Goal: Task Accomplishment & Management: Manage account settings

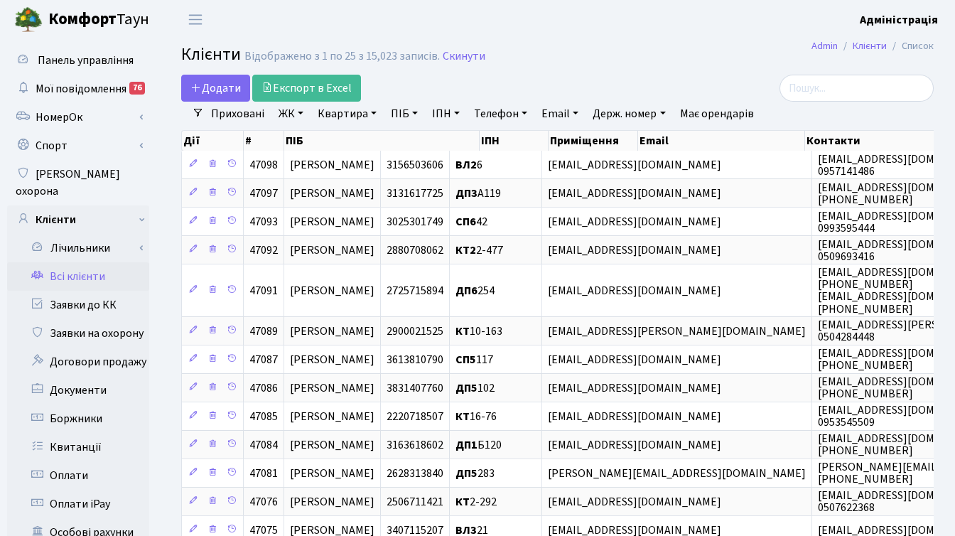
select select "25"
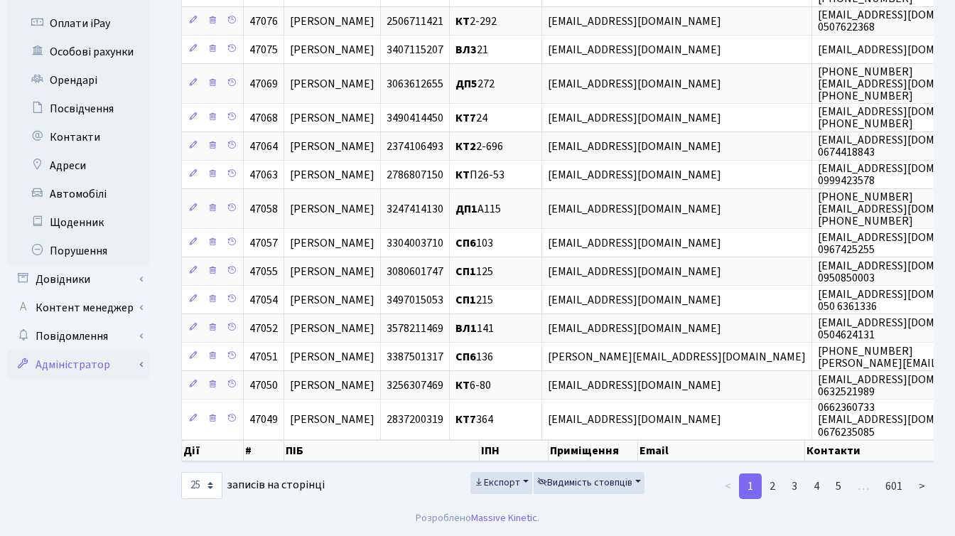
click at [79, 350] on link "Адміністратор" at bounding box center [78, 364] width 142 height 28
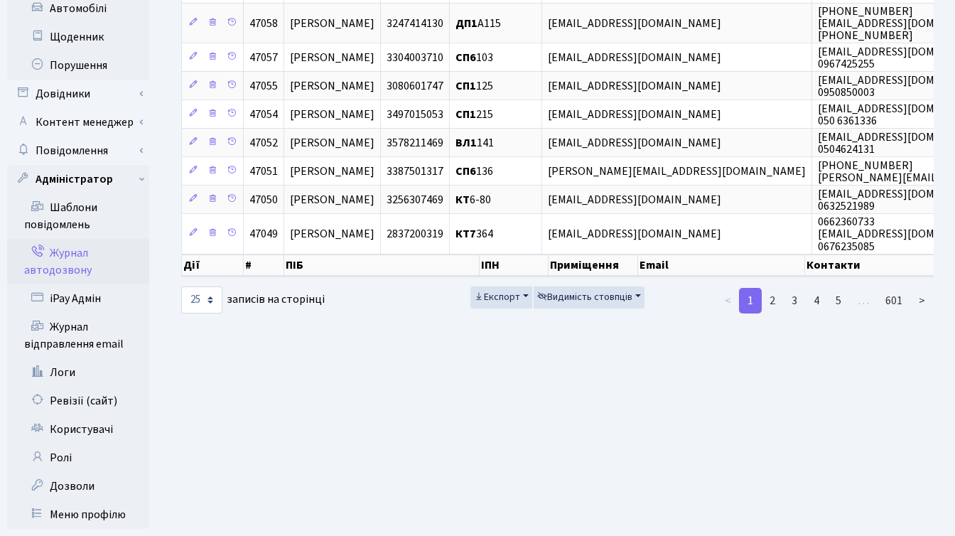
scroll to position [685, 0]
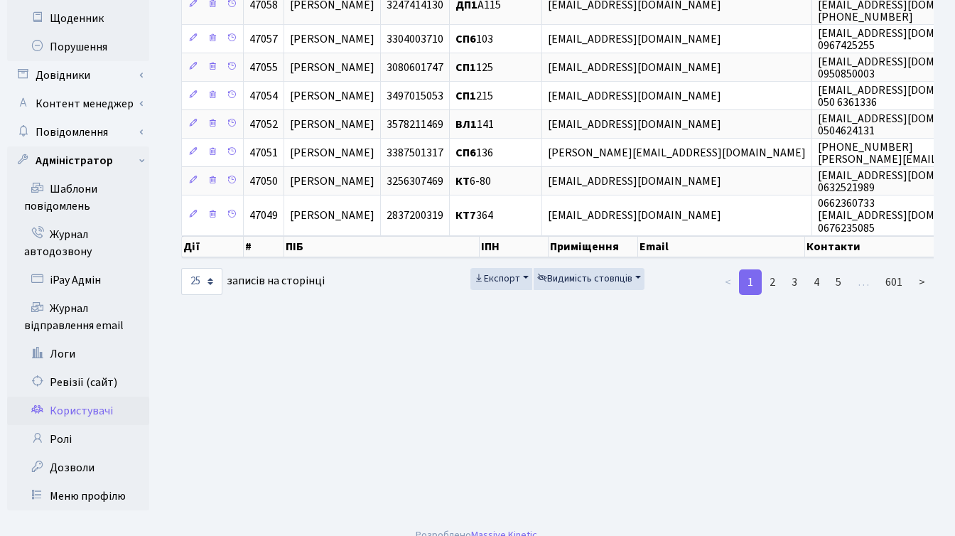
click at [96, 399] on link "Користувачі" at bounding box center [78, 411] width 142 height 28
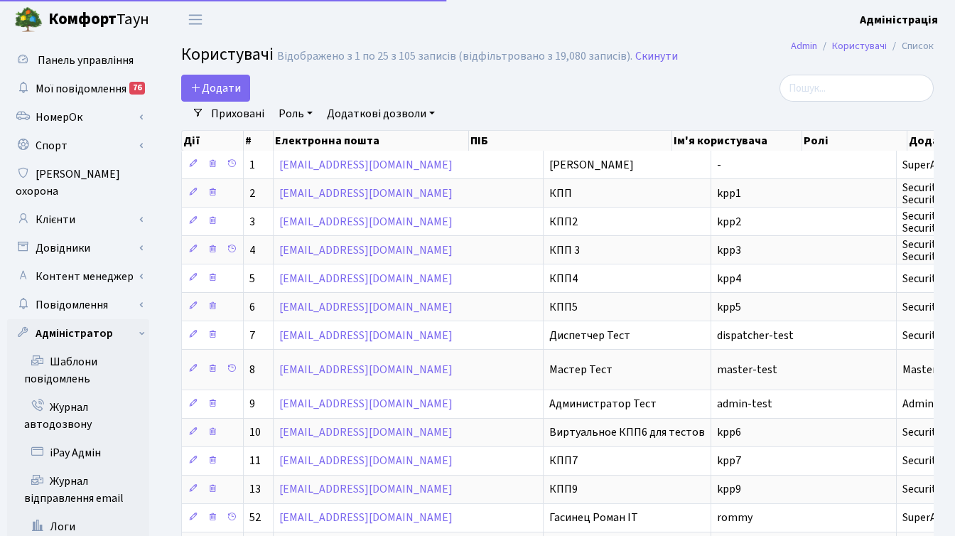
select select "25"
click at [877, 95] on input "search" at bounding box center [857, 88] width 154 height 27
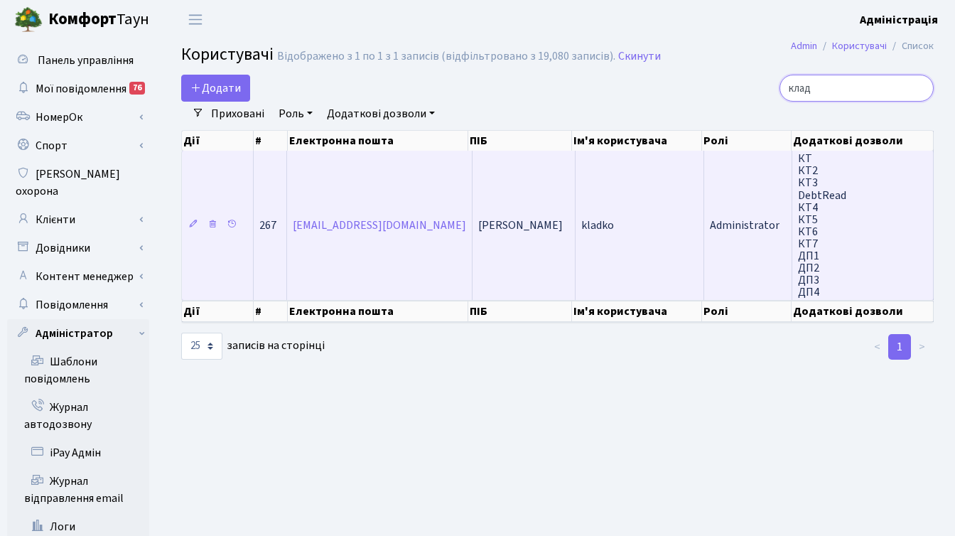
type input "клад"
click at [671, 218] on td "kladko" at bounding box center [640, 225] width 129 height 149
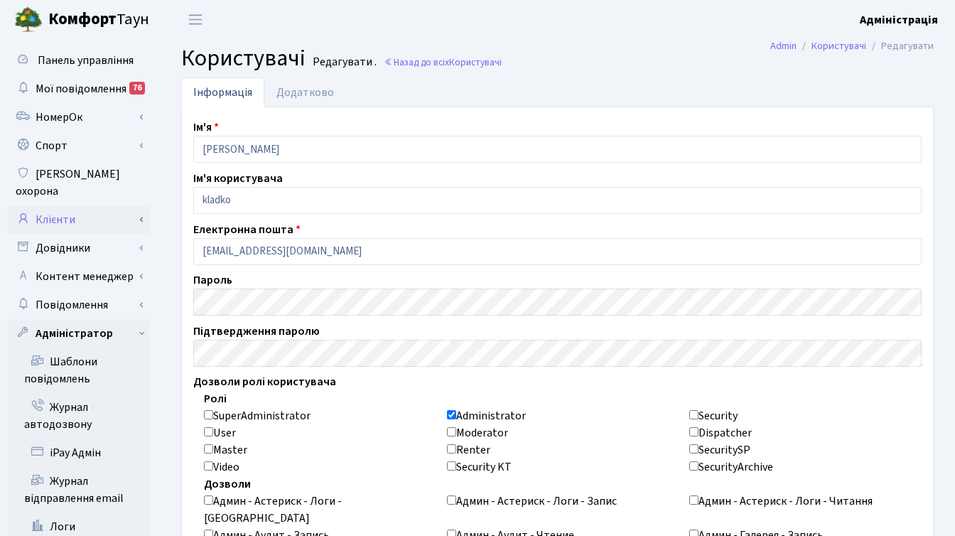
click at [82, 205] on link "Клієнти" at bounding box center [78, 219] width 142 height 28
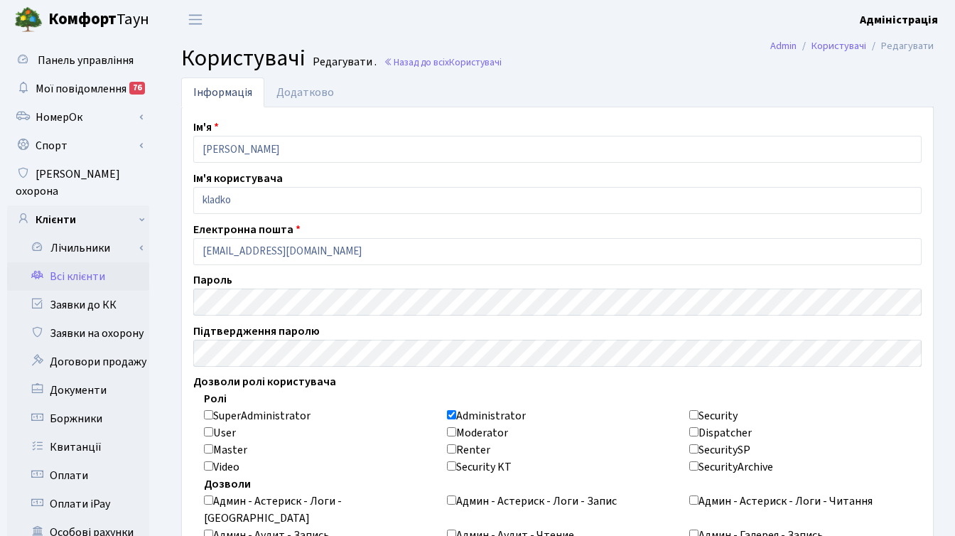
click at [88, 262] on link "Всі клієнти" at bounding box center [78, 276] width 142 height 28
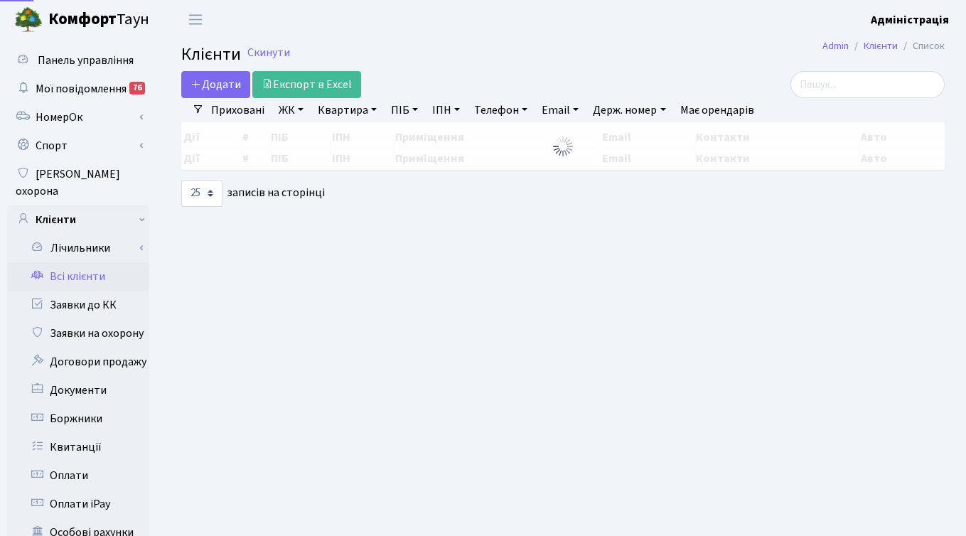
select select "25"
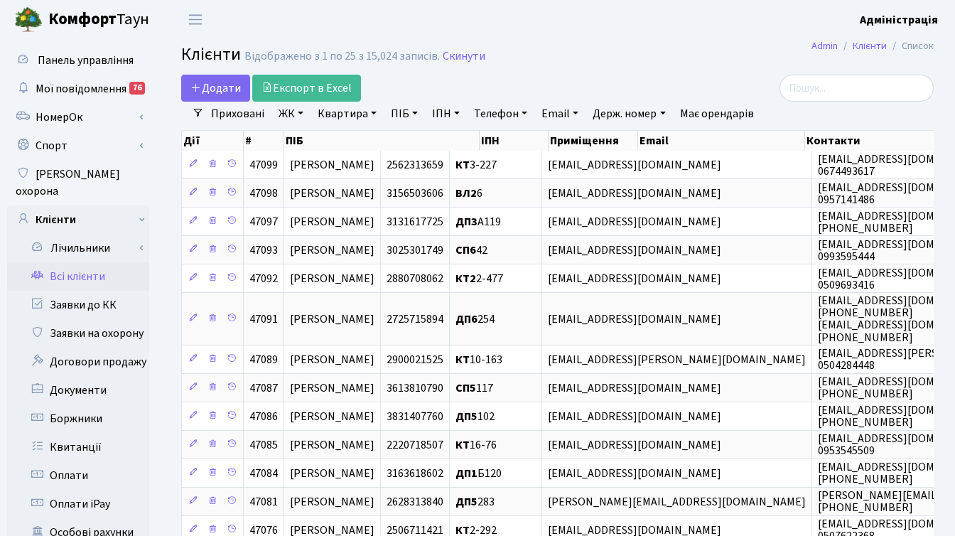
click at [655, 51] on h2 "Клієнти Відображено з 1 по 25 з 15,024 записів. Скинути" at bounding box center [557, 57] width 753 height 24
click at [596, 66] on h2 "Клієнти Відображено з 1 по 25 з 15,024 записів. Скинути" at bounding box center [557, 57] width 753 height 24
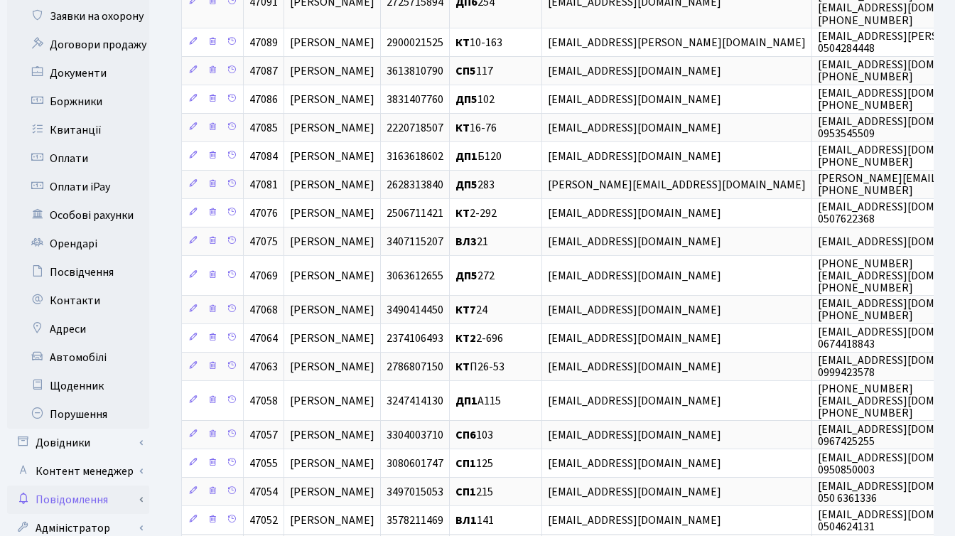
scroll to position [331, 0]
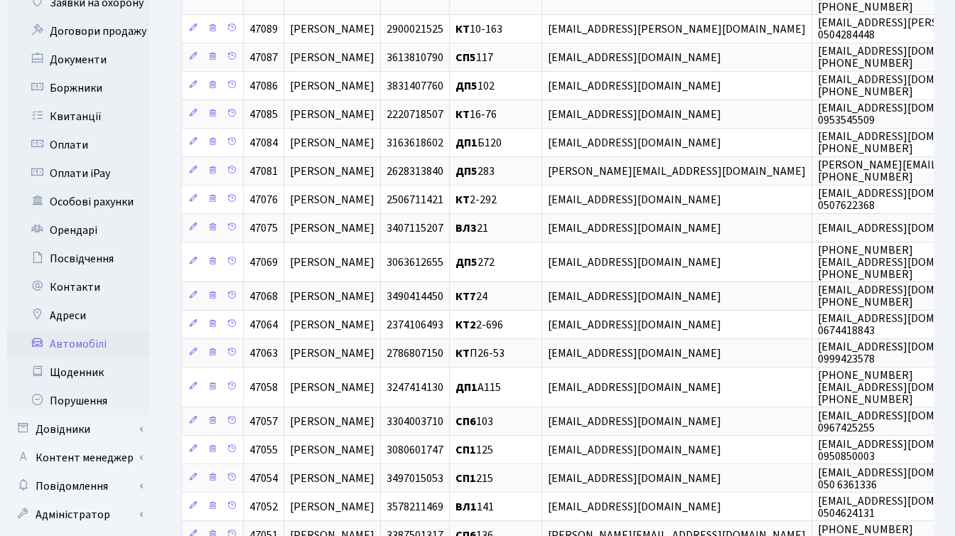
click at [102, 330] on link "Автомобілі" at bounding box center [78, 344] width 142 height 28
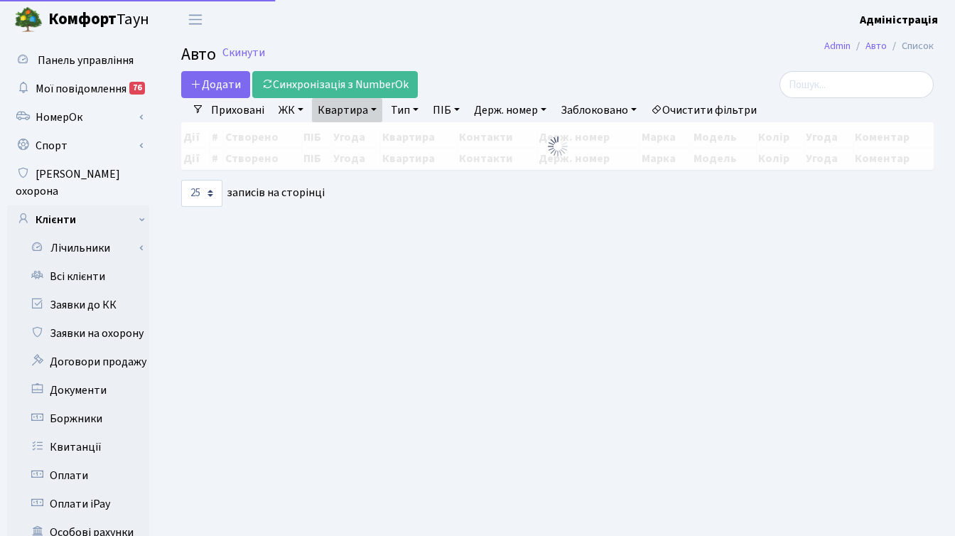
select select "25"
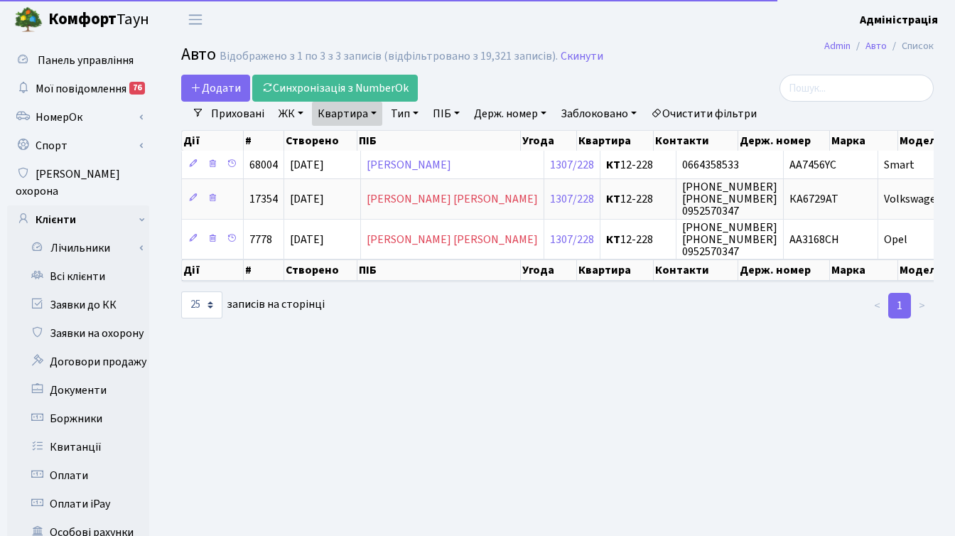
click at [700, 39] on main "Admin Авто Список Авто Відображено з 1 по 3 з 3 записів (відфільтровано з 19,32…" at bounding box center [557, 452] width 795 height 827
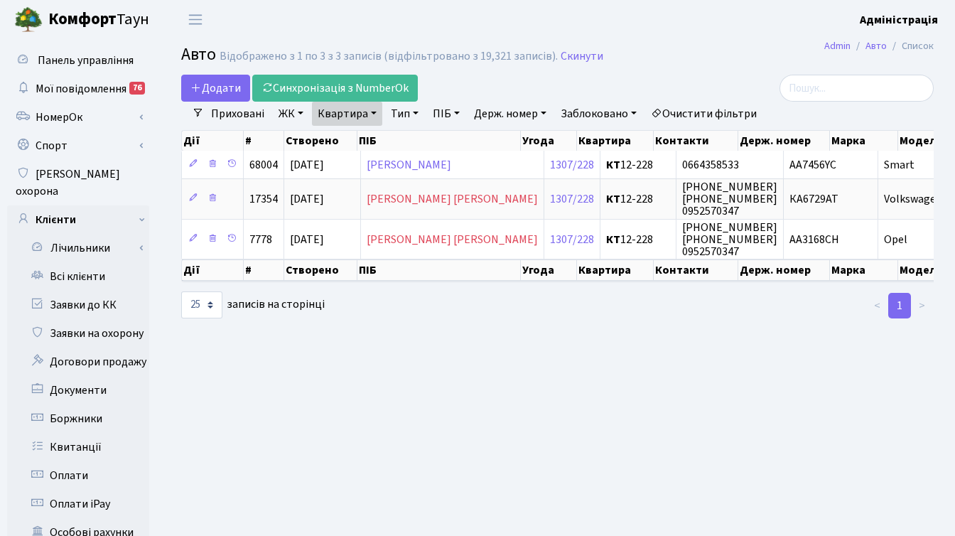
click at [717, 109] on link "Очистити фільтри" at bounding box center [703, 114] width 117 height 24
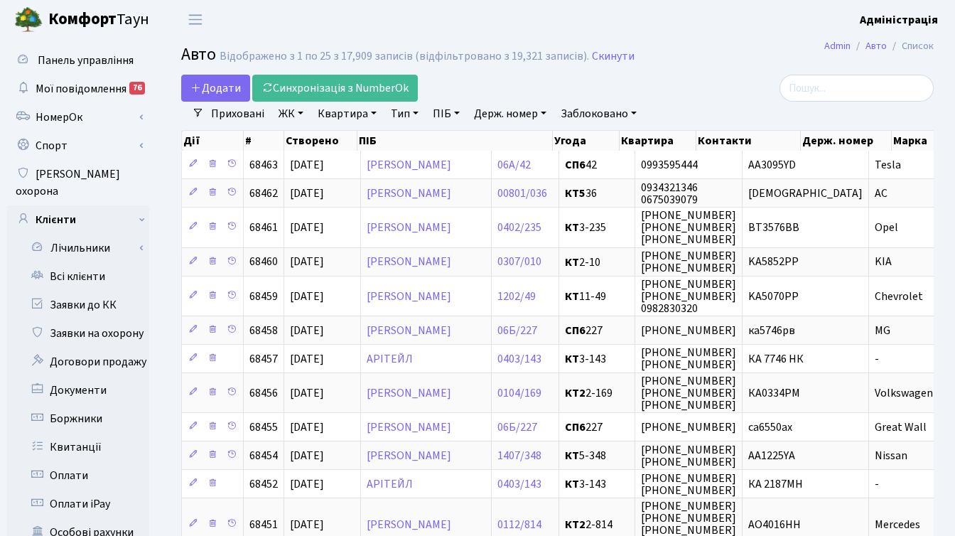
click at [513, 112] on link "Держ. номер" at bounding box center [510, 114] width 84 height 24
type input "0007"
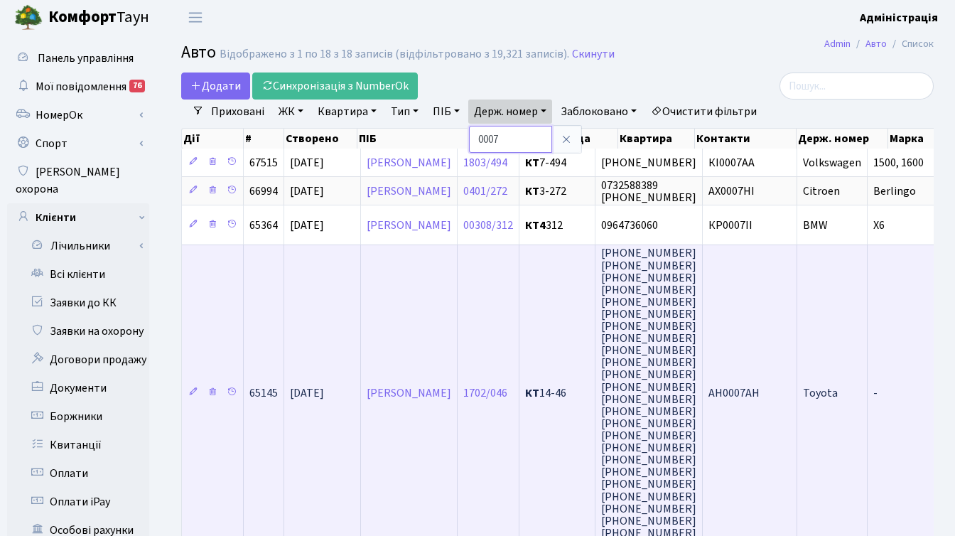
scroll to position [3, 0]
click at [458, 441] on td "Меленівський Олексій Анатолійович" at bounding box center [409, 392] width 97 height 296
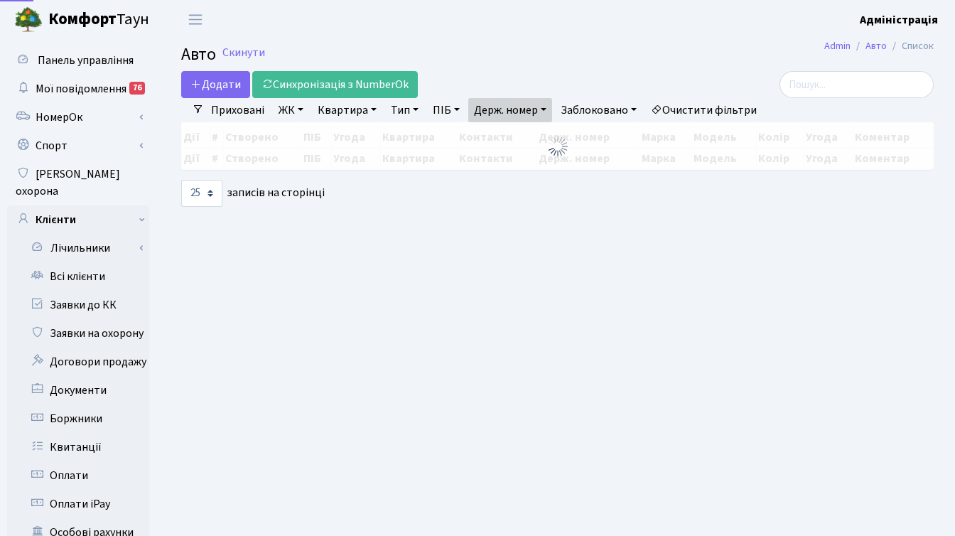
select select "25"
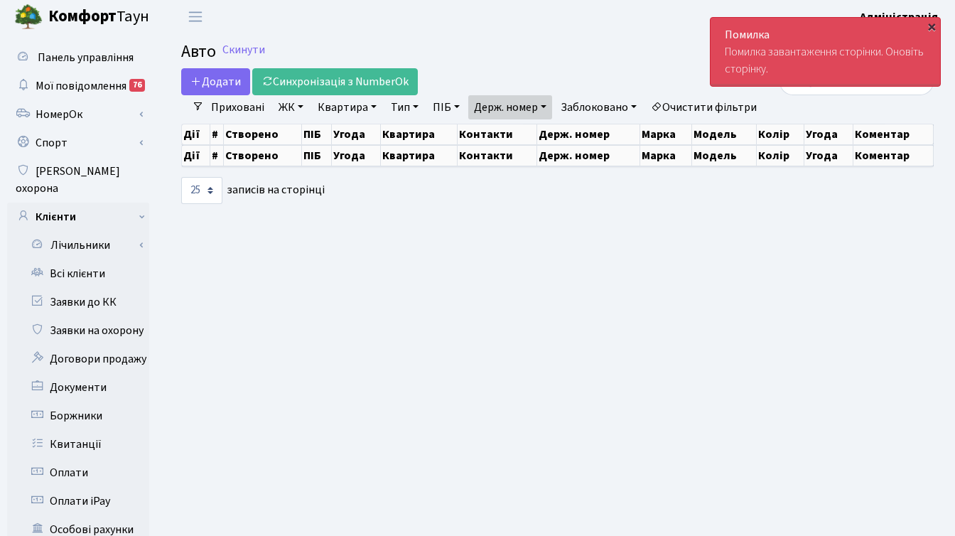
drag, startPoint x: 930, startPoint y: 25, endPoint x: 927, endPoint y: 32, distance: 7.7
click at [930, 24] on div "×" at bounding box center [932, 26] width 14 height 14
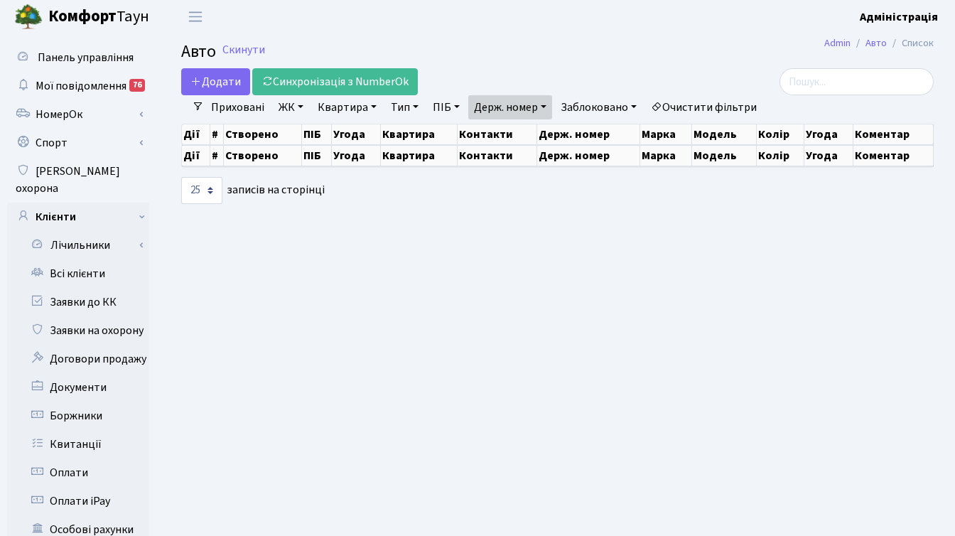
click at [488, 107] on link "Держ. номер" at bounding box center [510, 107] width 84 height 24
click at [519, 136] on input "0007" at bounding box center [510, 135] width 83 height 27
click at [519, 48] on h2 "Авто Скинути" at bounding box center [557, 52] width 753 height 21
click at [697, 105] on link "Очистити фільтри" at bounding box center [703, 107] width 117 height 24
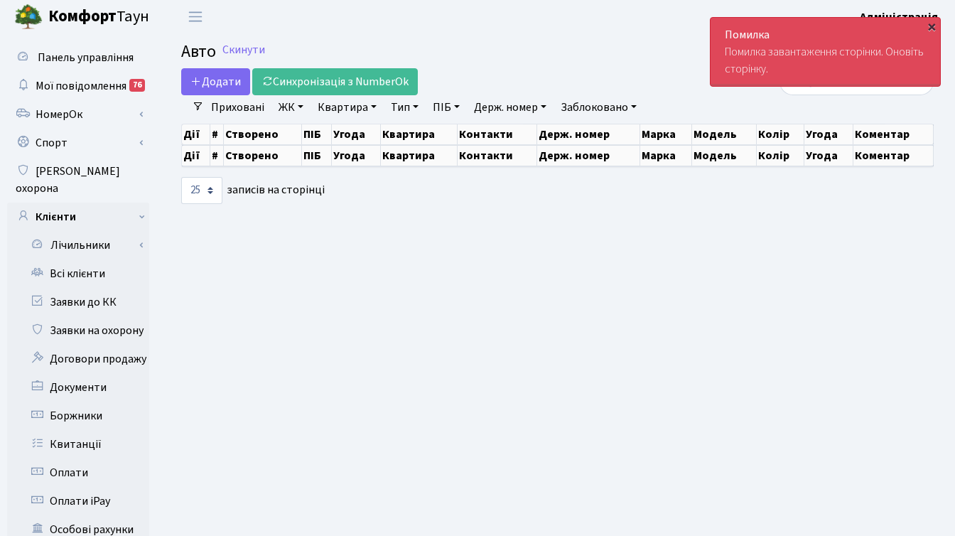
click at [934, 22] on div "×" at bounding box center [932, 26] width 14 height 14
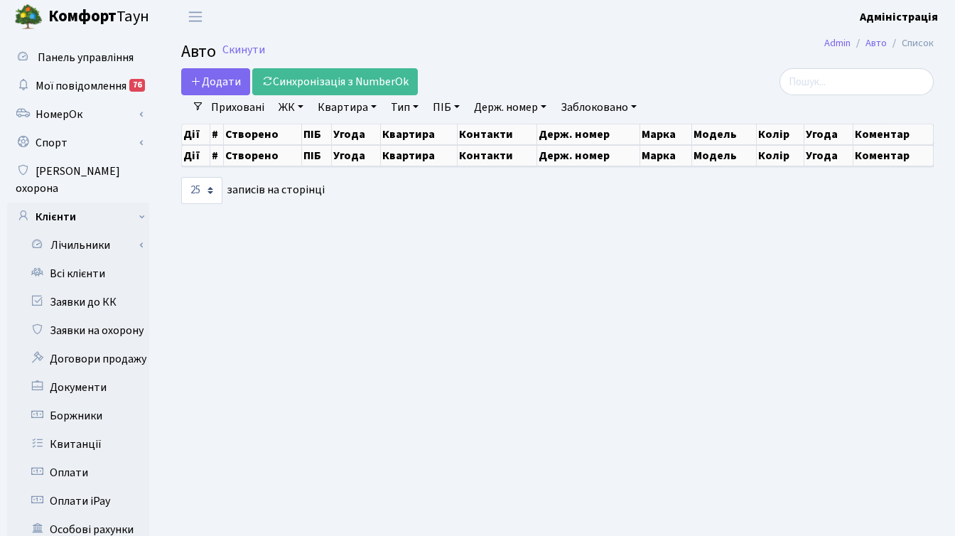
click at [604, 45] on h2 "Авто Скинути" at bounding box center [557, 52] width 753 height 21
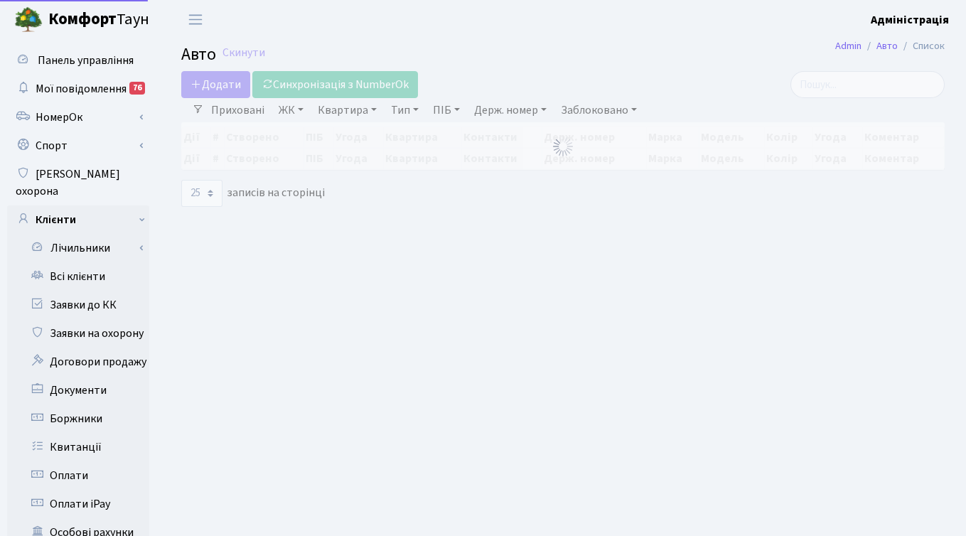
select select "25"
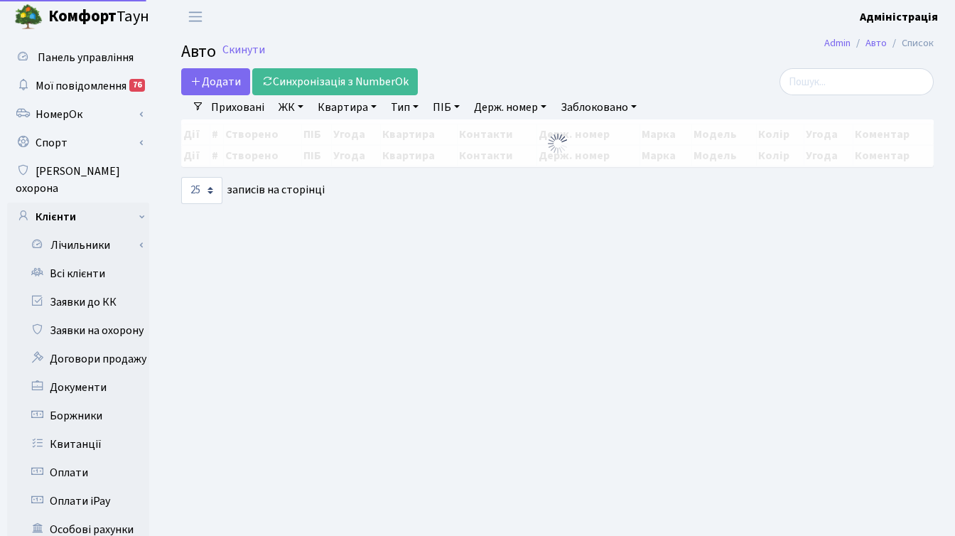
scroll to position [3, 0]
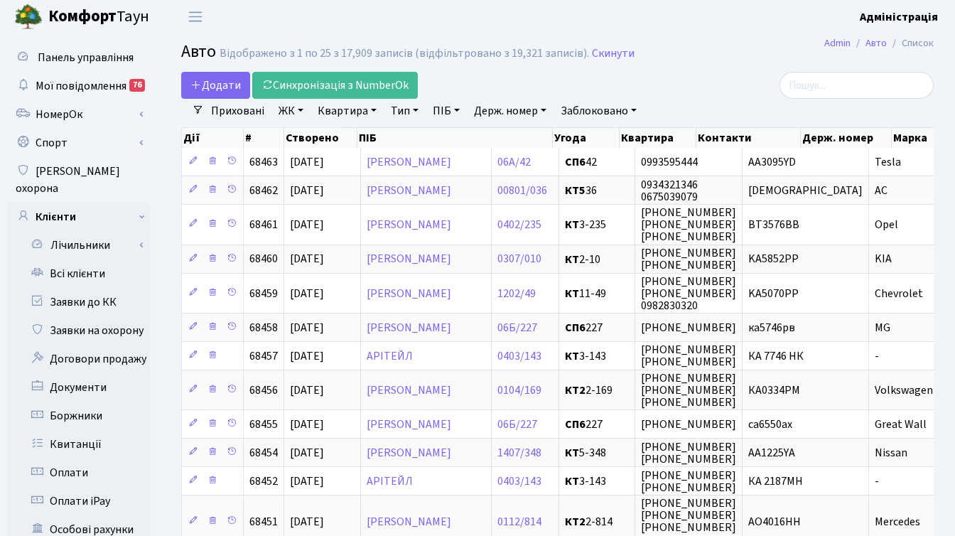
click at [498, 109] on link "Держ. номер" at bounding box center [510, 111] width 84 height 24
click at [503, 144] on input "text" at bounding box center [510, 138] width 83 height 27
type input "0007"
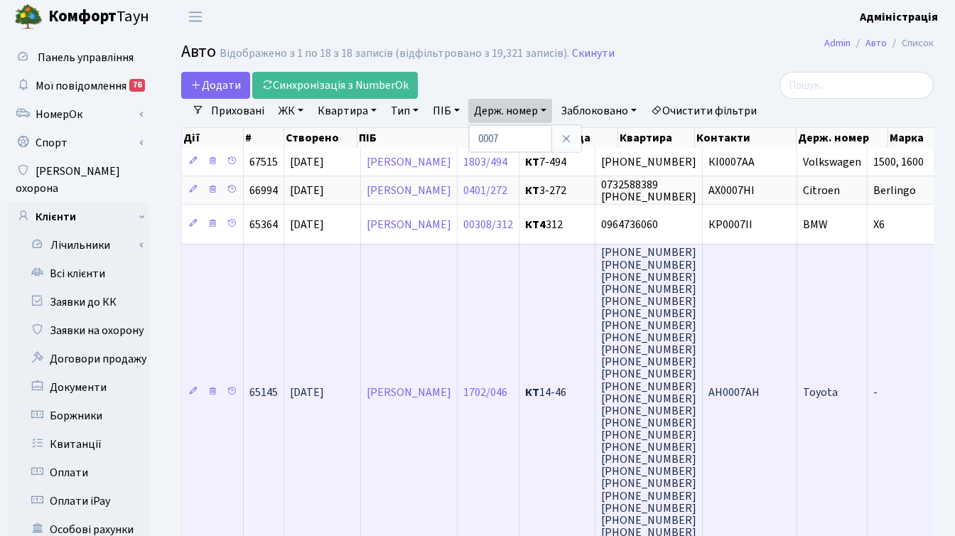
click at [458, 444] on td "[PERSON_NAME]" at bounding box center [409, 392] width 97 height 296
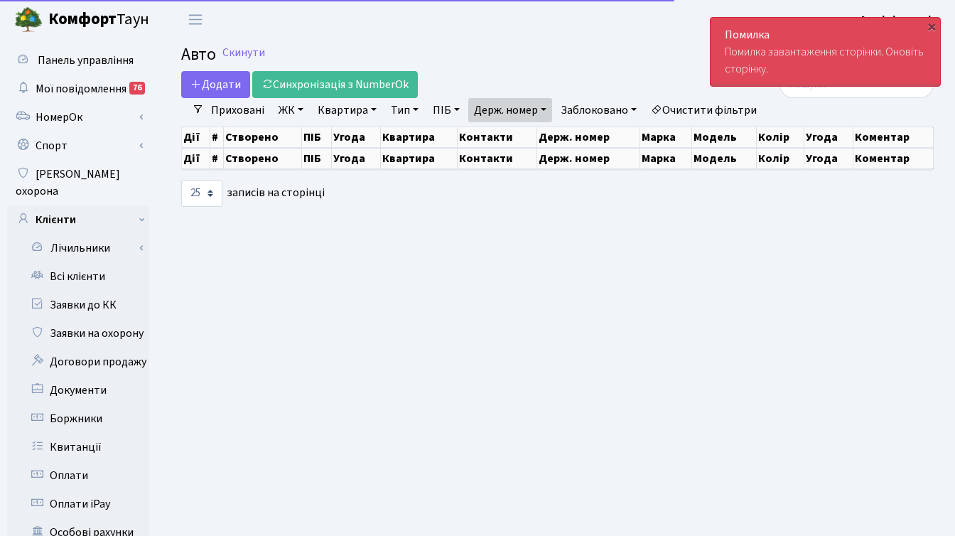
select select "25"
click at [527, 112] on link "Держ. номер" at bounding box center [510, 110] width 84 height 24
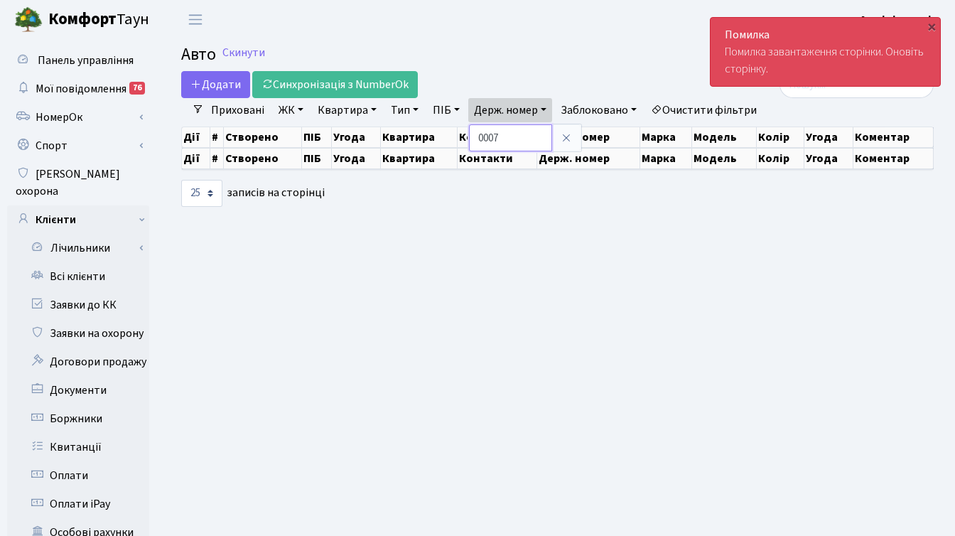
click at [511, 139] on input "0007" at bounding box center [510, 137] width 83 height 27
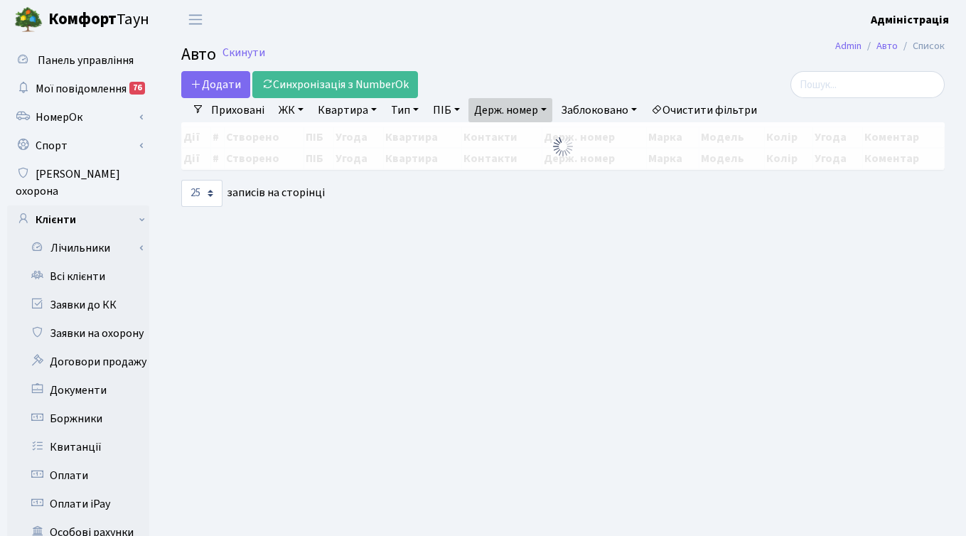
select select "25"
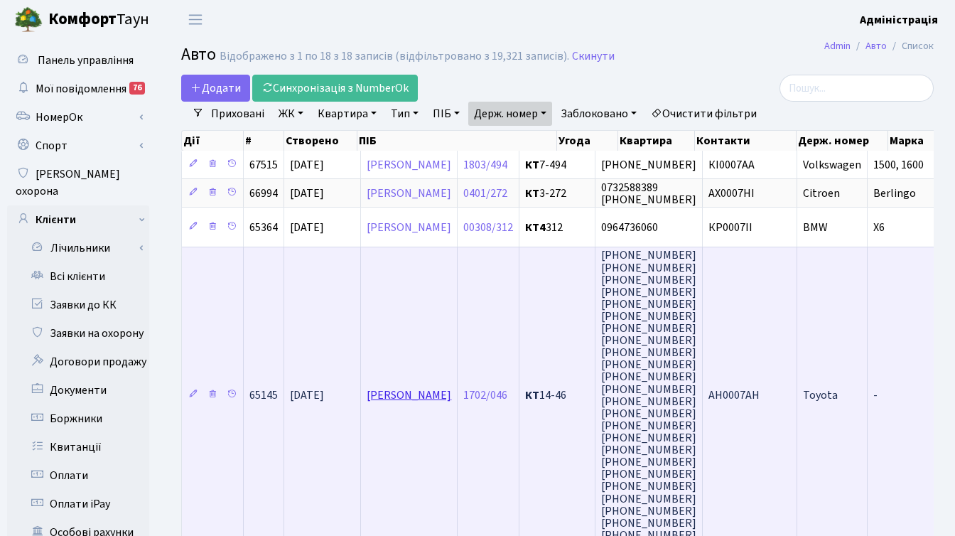
click at [445, 396] on link "[PERSON_NAME]" at bounding box center [409, 395] width 85 height 16
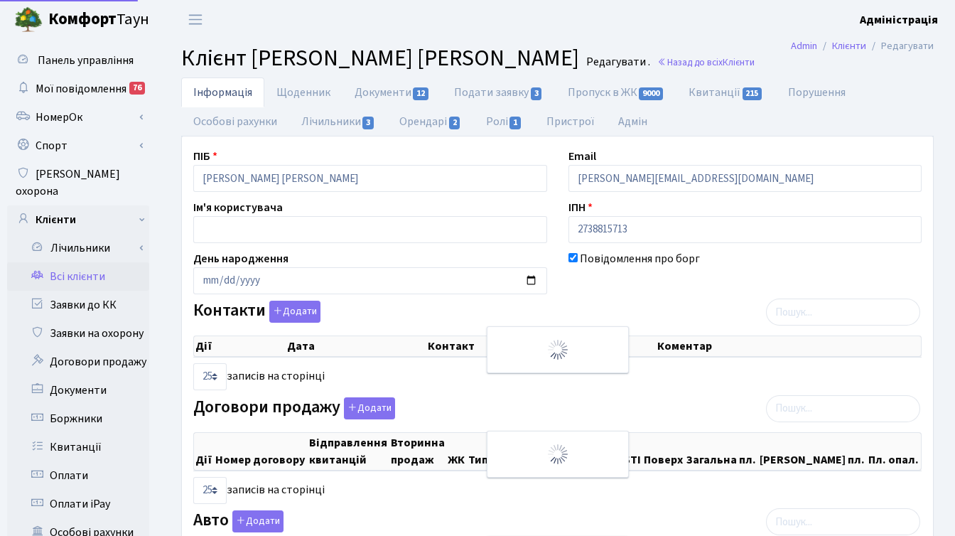
select select "25"
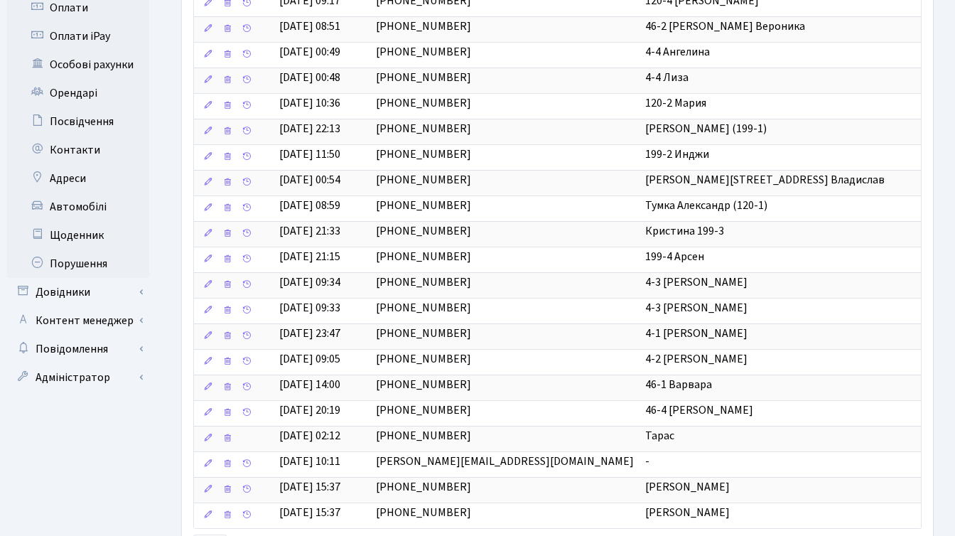
scroll to position [469, 0]
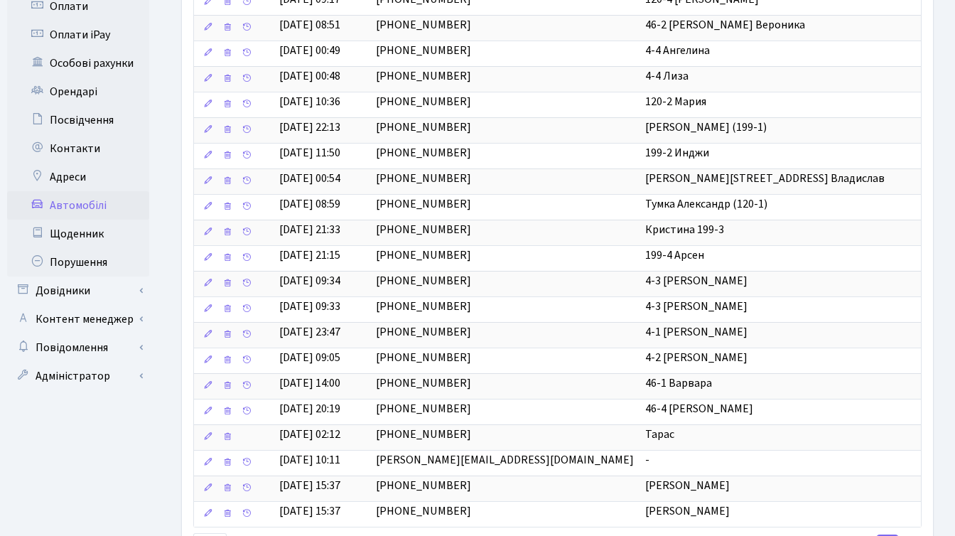
click at [90, 191] on link "Автомобілі" at bounding box center [78, 205] width 142 height 28
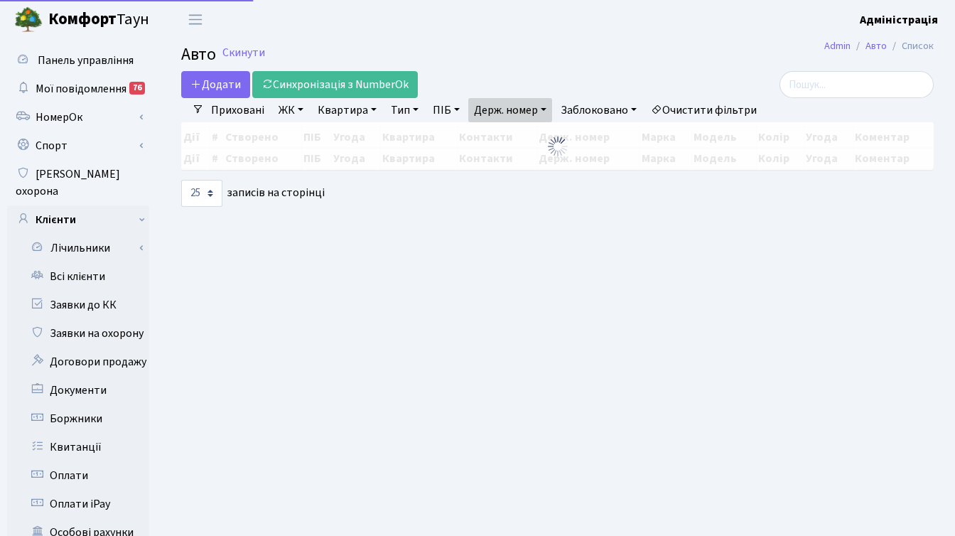
select select "25"
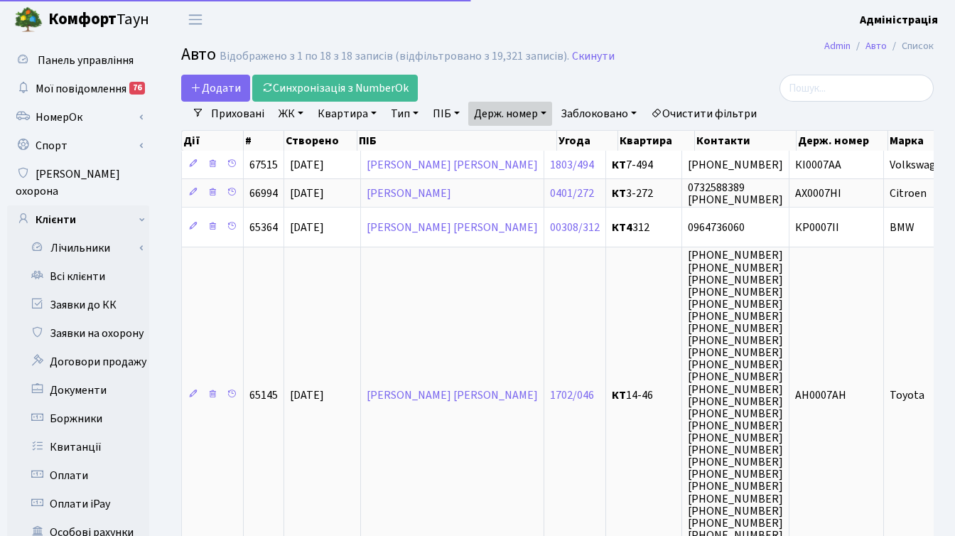
click at [721, 108] on link "Очистити фільтри" at bounding box center [703, 114] width 117 height 24
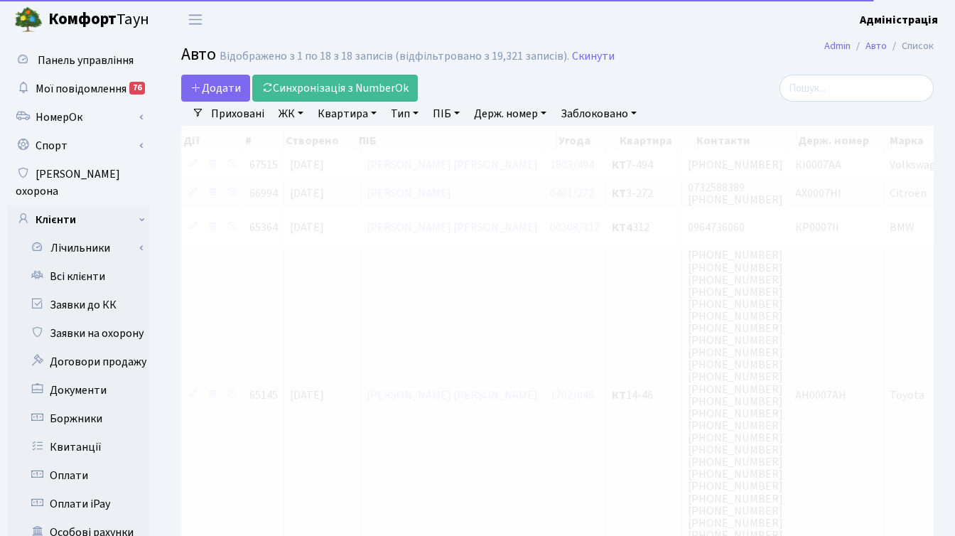
click at [515, 113] on link "Держ. номер" at bounding box center [510, 114] width 84 height 24
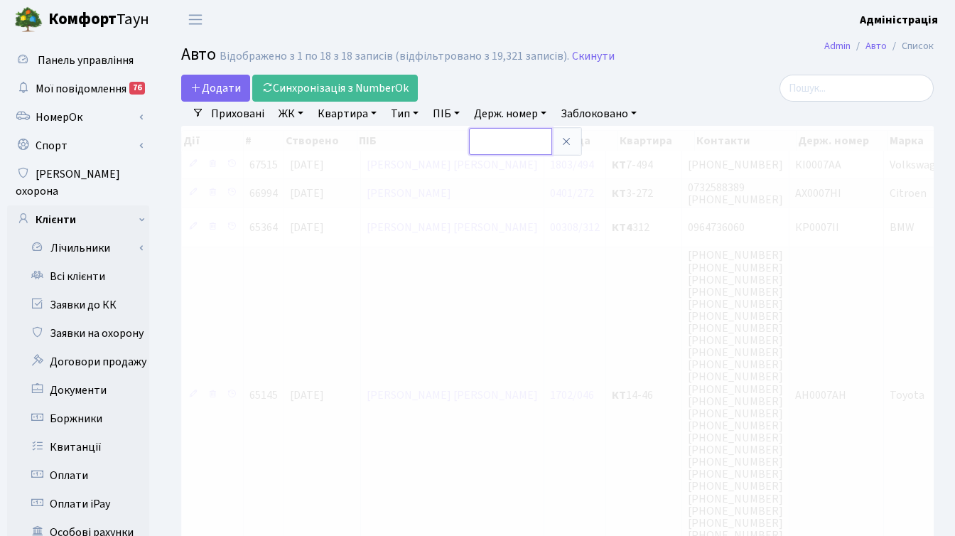
paste input "КР0007ІІ"
type input "КР0007ІІ"
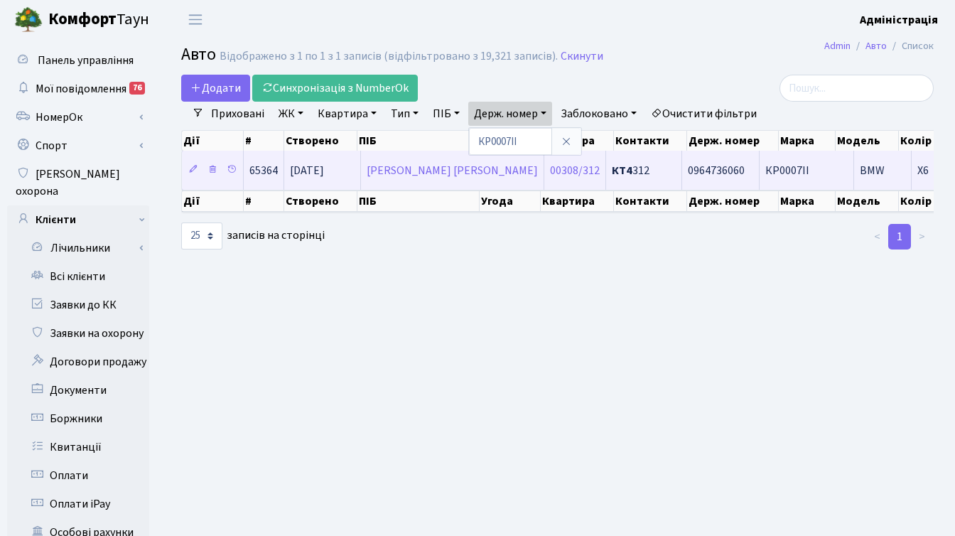
click at [766, 171] on span "КР0007ІІ" at bounding box center [788, 171] width 44 height 16
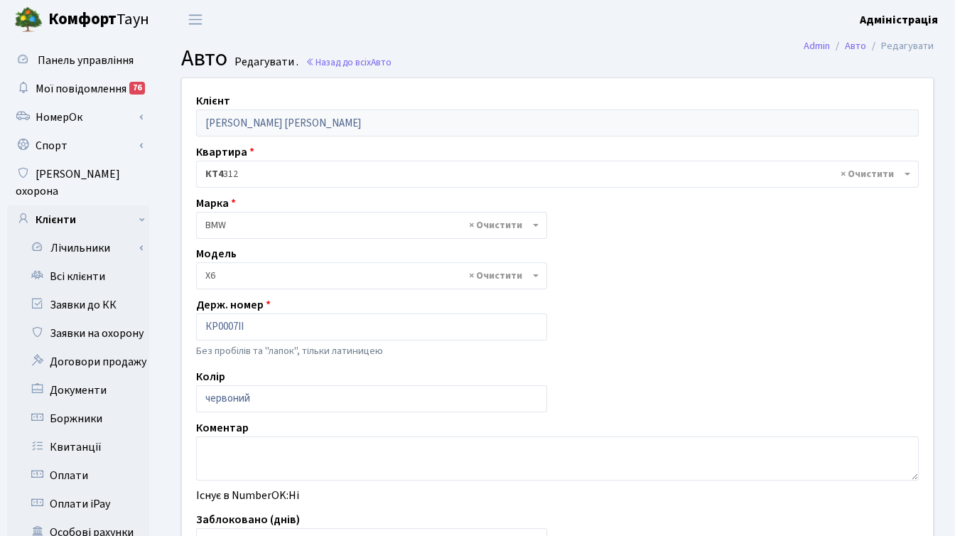
select select "264"
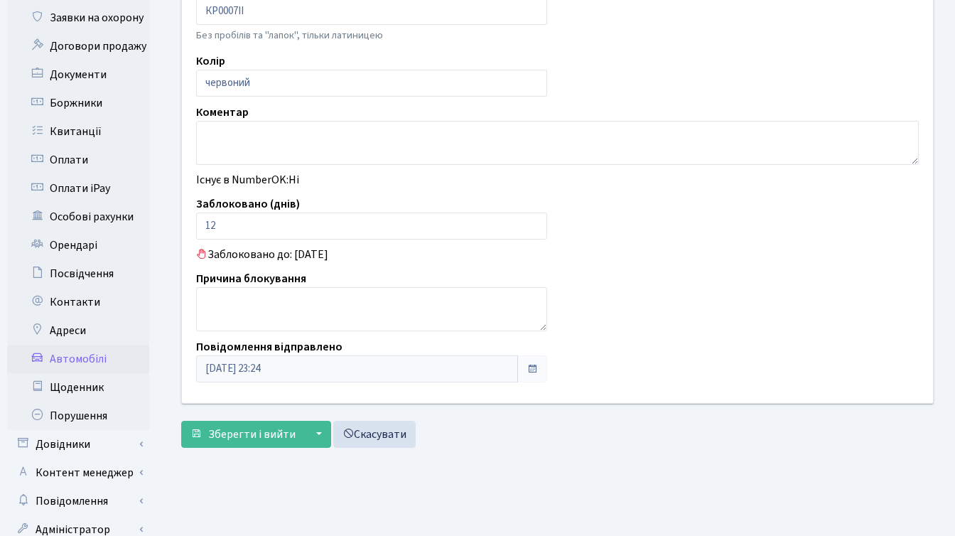
scroll to position [349, 0]
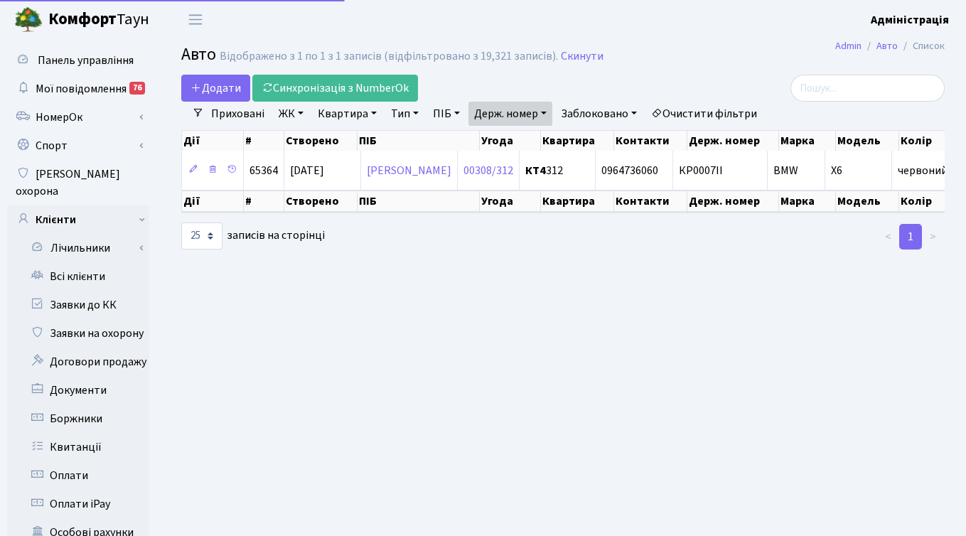
select select "25"
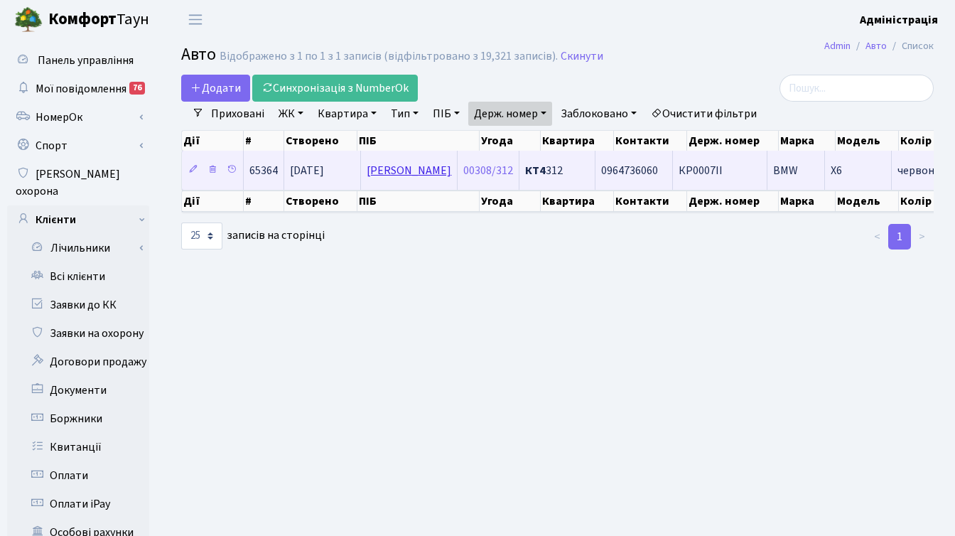
click at [421, 168] on link "[PERSON_NAME]" at bounding box center [409, 171] width 85 height 16
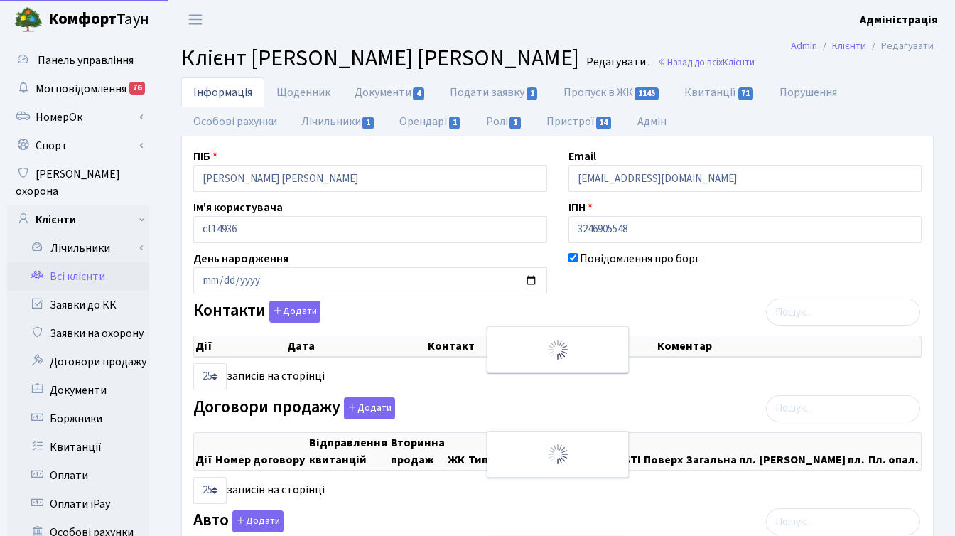
select select "25"
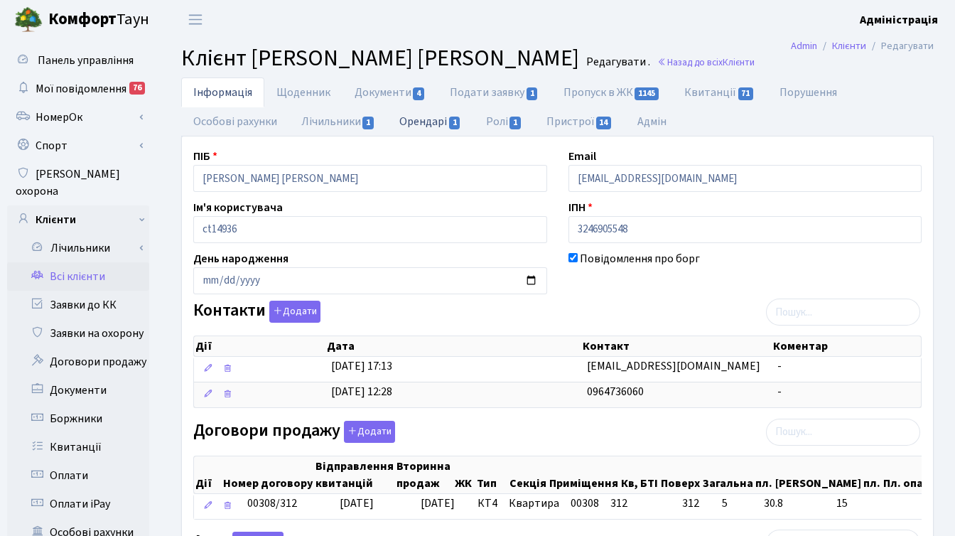
click at [426, 119] on link "Орендарі 1" at bounding box center [430, 121] width 86 height 29
select select "25"
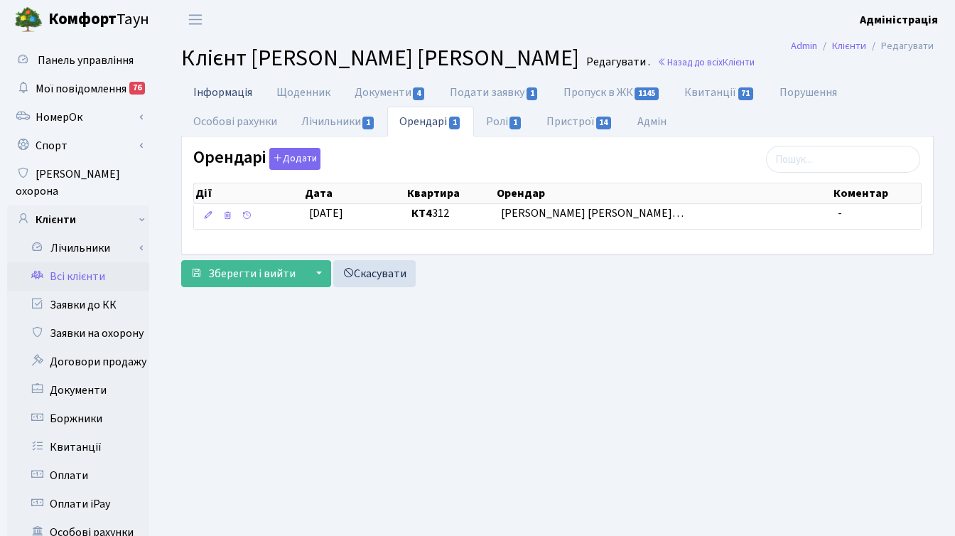
click at [221, 94] on link "Інформація" at bounding box center [222, 91] width 83 height 29
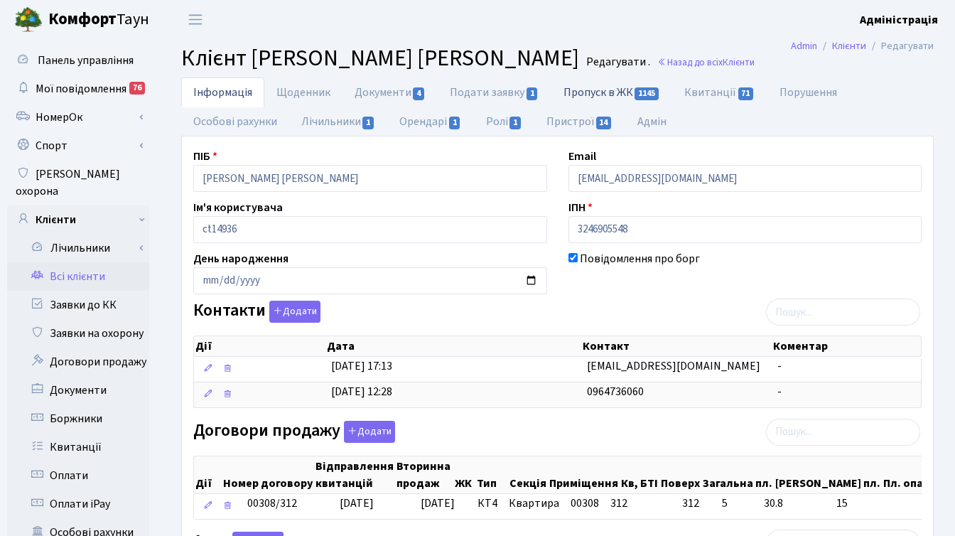
click at [594, 92] on link "Пропуск в ЖК 1145" at bounding box center [612, 91] width 121 height 29
select select "25"
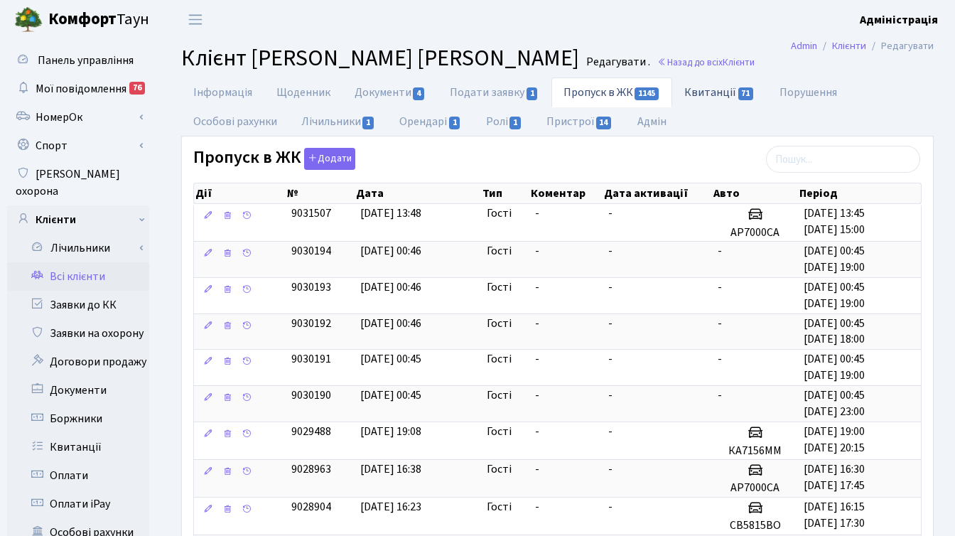
click at [709, 89] on link "Квитанції 71" at bounding box center [719, 91] width 95 height 29
select select "25"
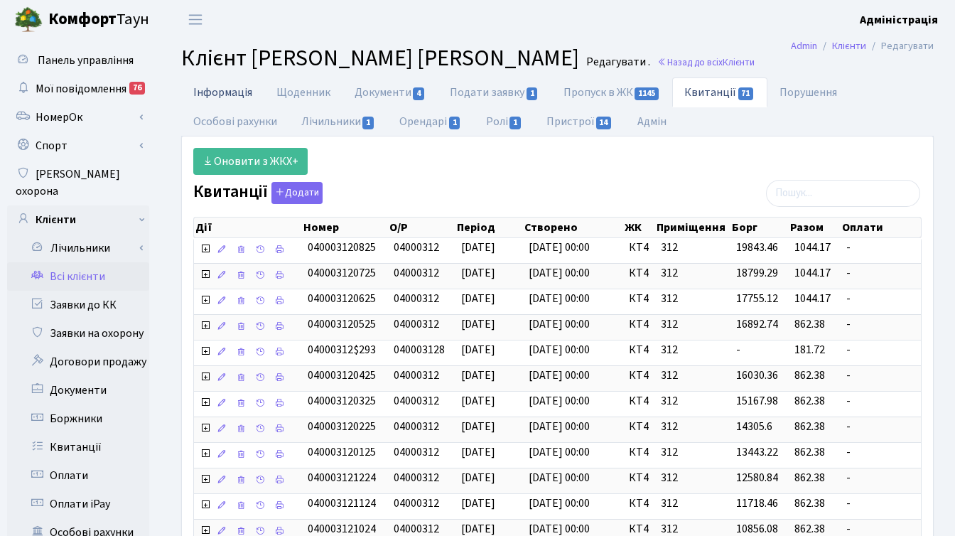
click at [217, 94] on link "Інформація" at bounding box center [222, 91] width 83 height 29
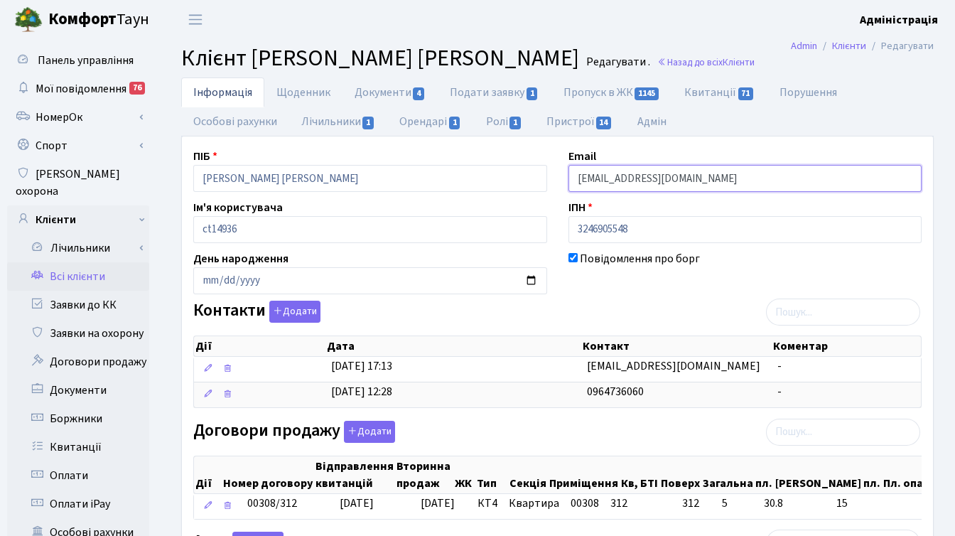
drag, startPoint x: 693, startPoint y: 179, endPoint x: 640, endPoint y: 181, distance: 52.6
click at [640, 181] on input "vaysyulya85@gmail.com" at bounding box center [746, 178] width 354 height 27
click at [664, 173] on input "vaysyulya85@gmail.com" at bounding box center [746, 178] width 354 height 27
drag, startPoint x: 687, startPoint y: 178, endPoint x: 643, endPoint y: 180, distance: 44.8
click at [643, 180] on input "vaysyulya85@gmail.com" at bounding box center [746, 178] width 354 height 27
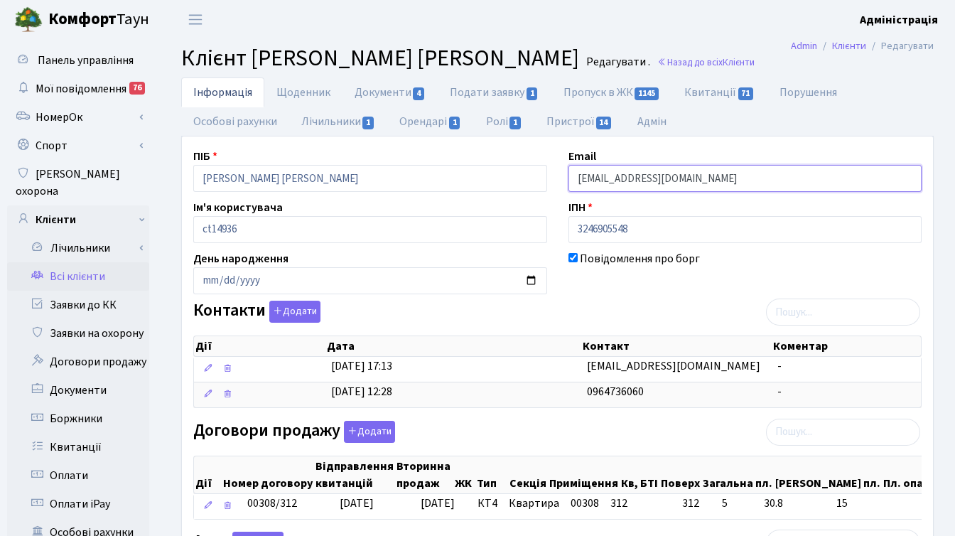
paste input "comfort-town.com.ua"
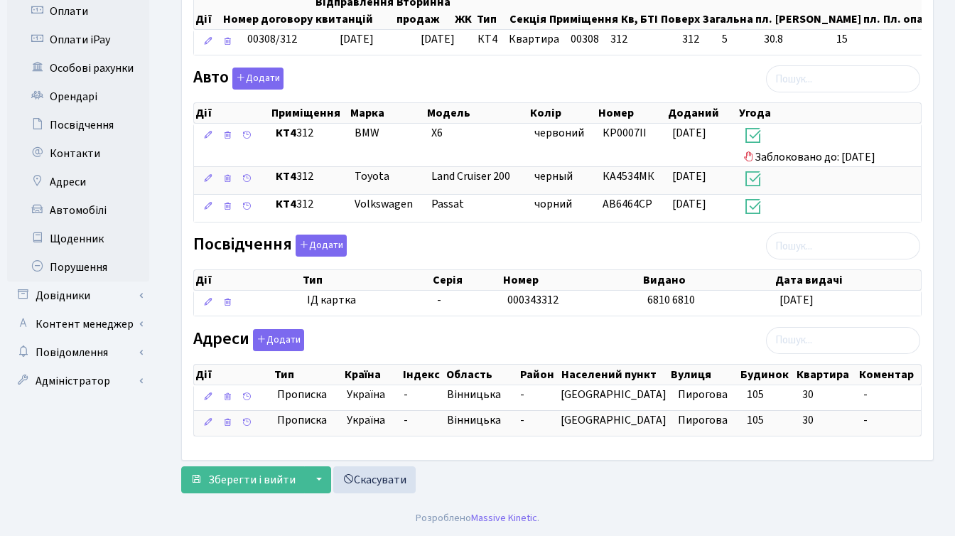
scroll to position [475, 0]
type input "vaysyulya85@comfort-town.com.ua"
click at [230, 480] on span "Зберегти і вийти" at bounding box center [251, 480] width 87 height 16
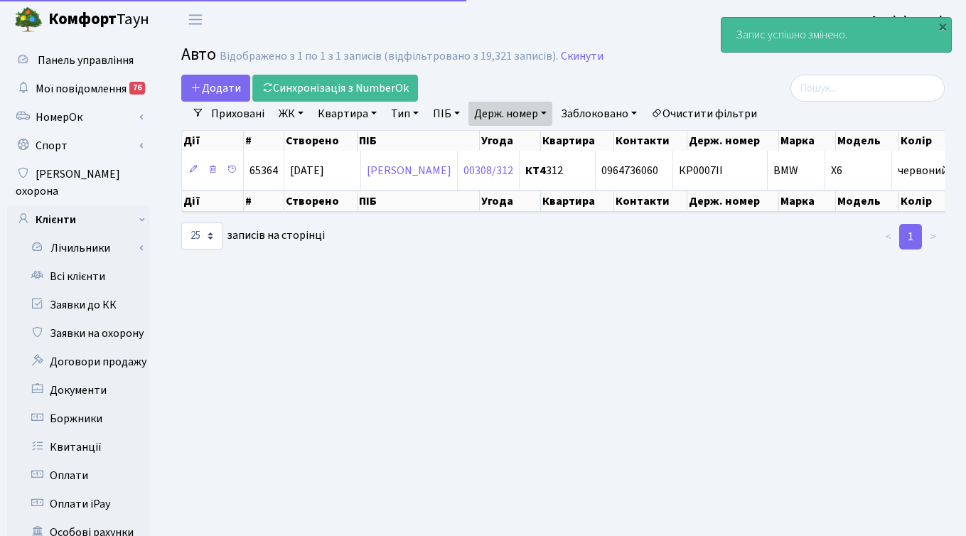
select select "25"
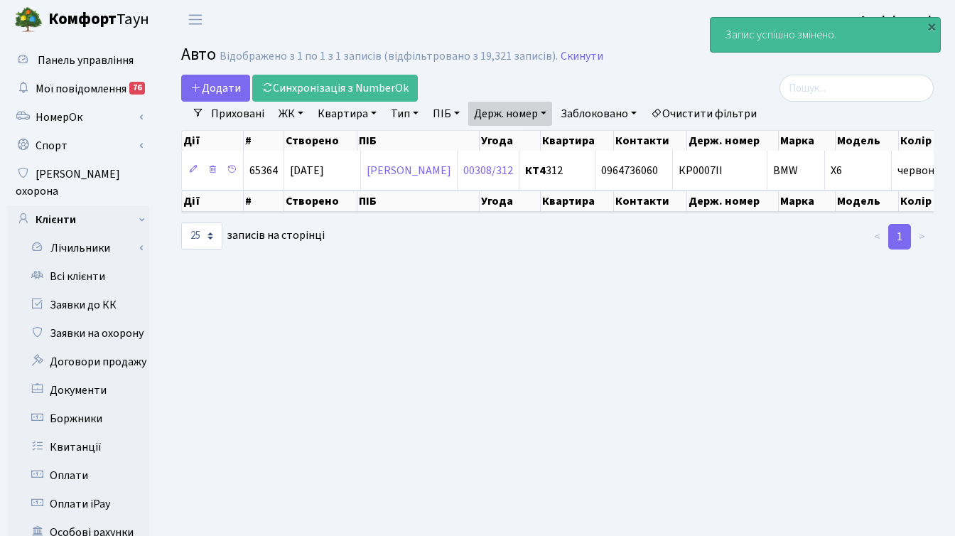
click at [709, 112] on link "Очистити фільтри" at bounding box center [703, 114] width 117 height 24
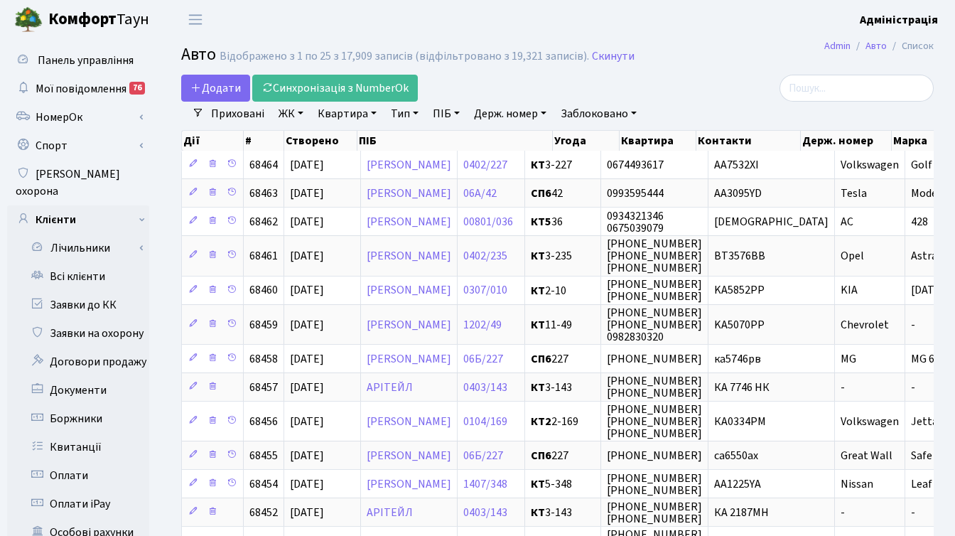
click at [505, 116] on link "Держ. номер" at bounding box center [510, 114] width 84 height 24
type input "0007"
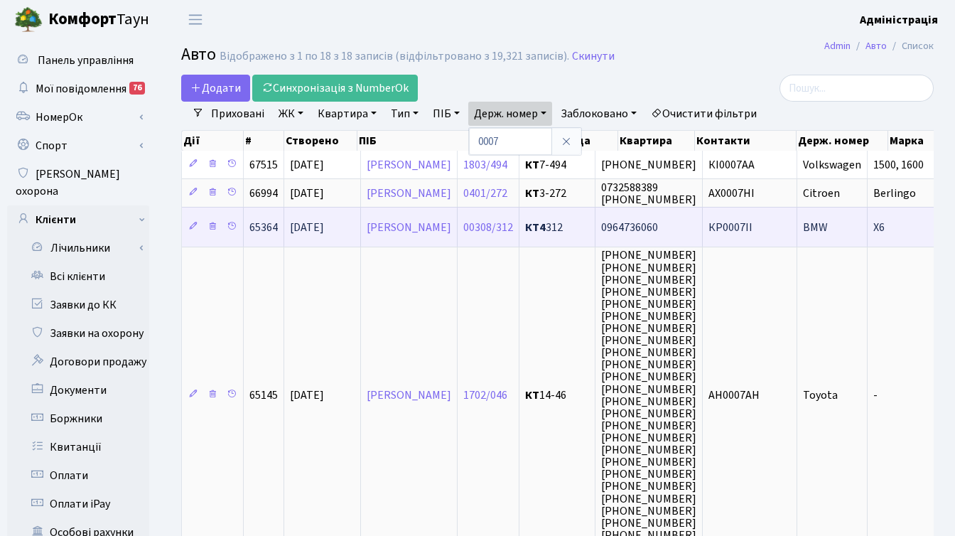
click at [703, 226] on td "0964736060" at bounding box center [649, 227] width 107 height 40
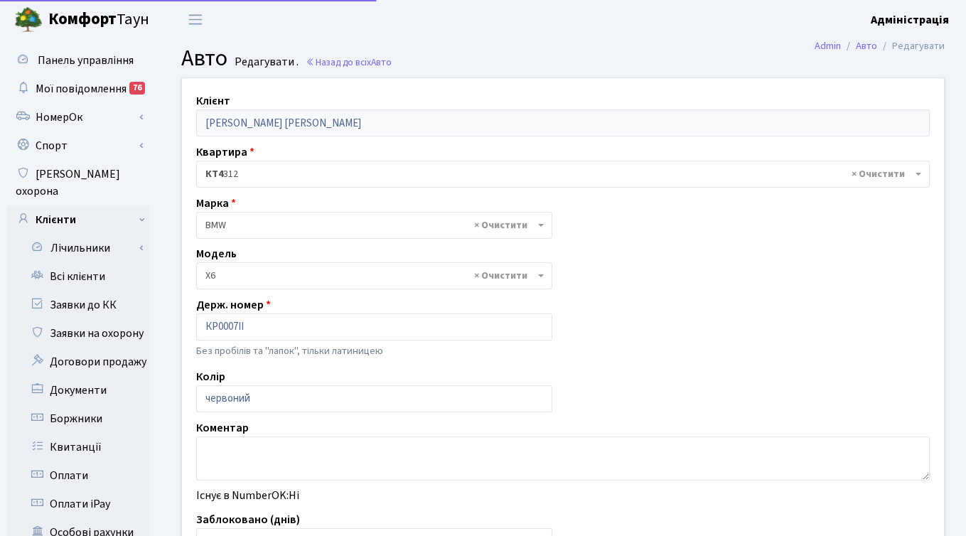
select select "264"
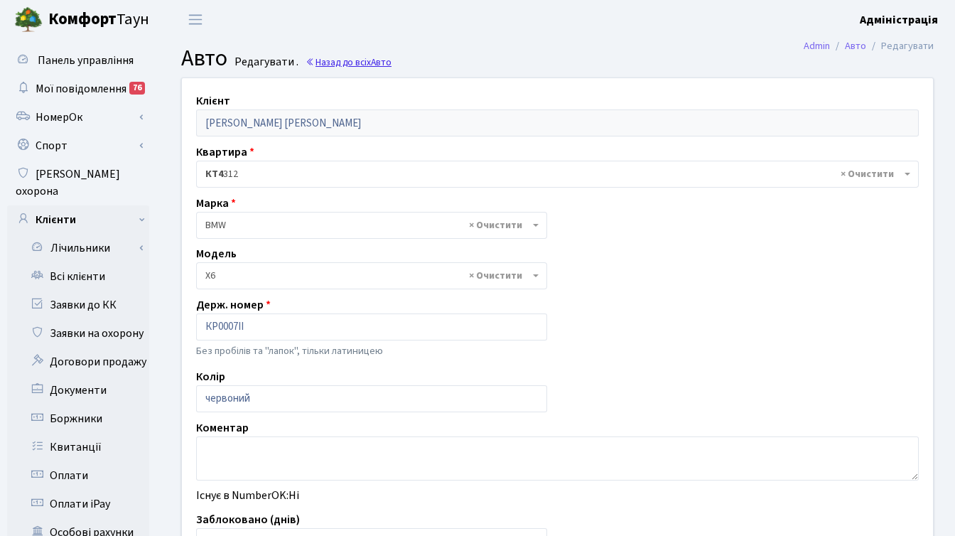
click at [370, 61] on link "Назад до всіх Авто" at bounding box center [349, 62] width 86 height 14
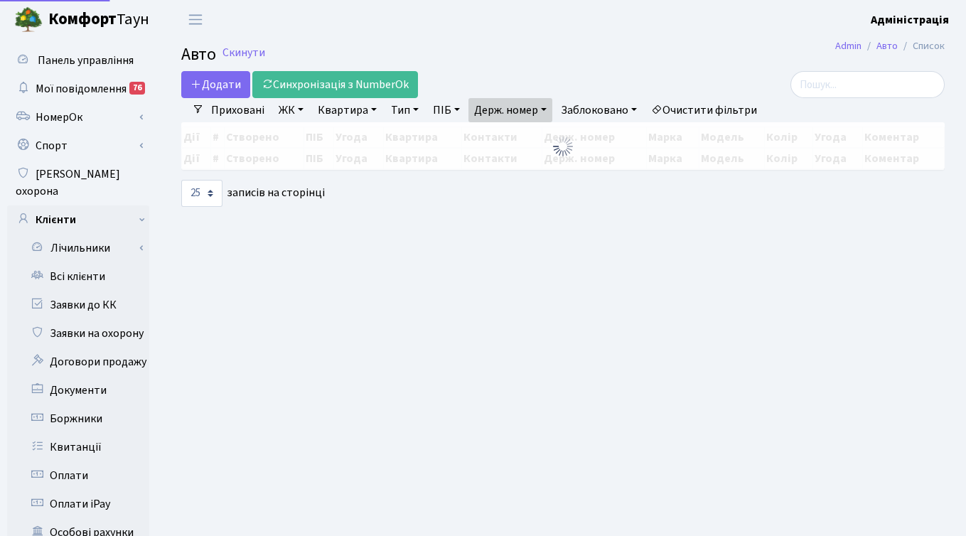
select select "25"
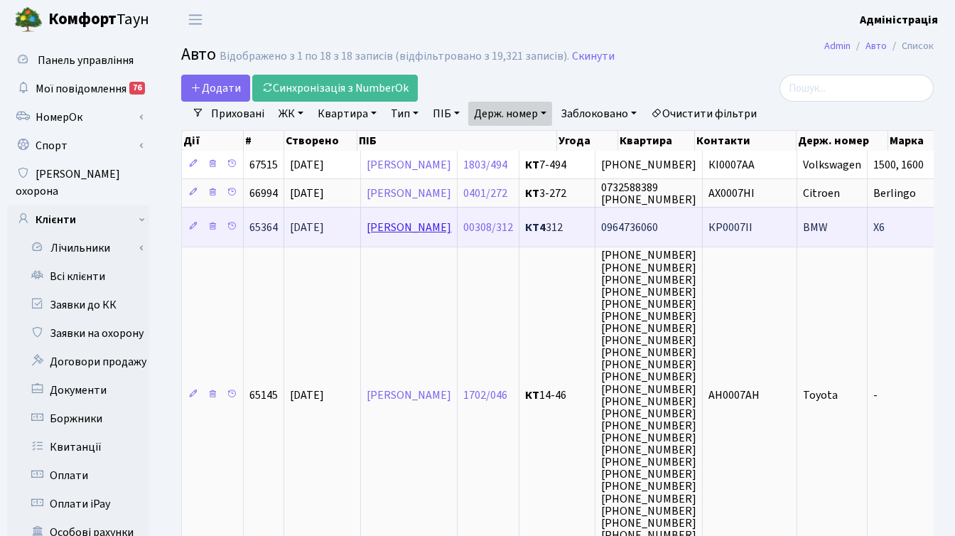
click at [413, 228] on link "[PERSON_NAME] [PERSON_NAME]" at bounding box center [409, 228] width 85 height 16
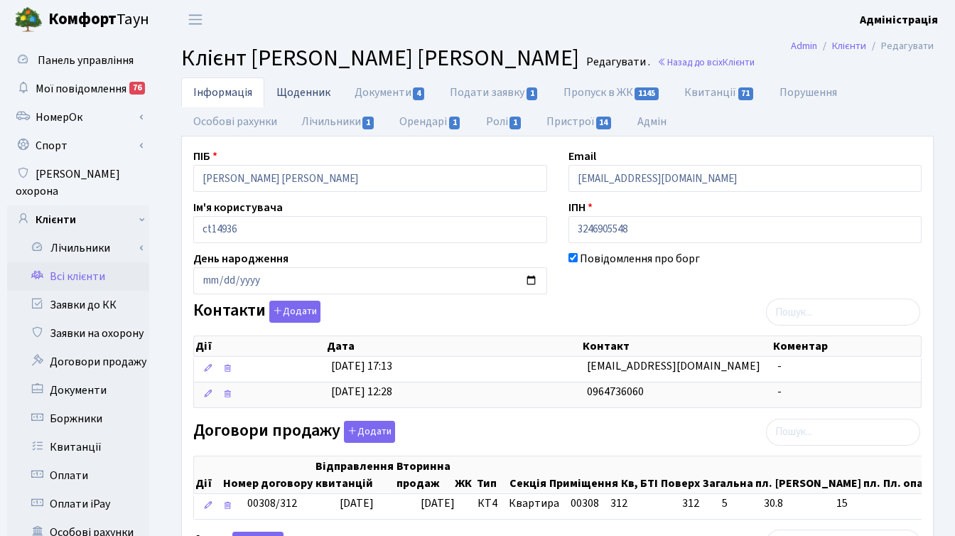
click at [283, 92] on link "Щоденник" at bounding box center [303, 91] width 78 height 29
select select "25"
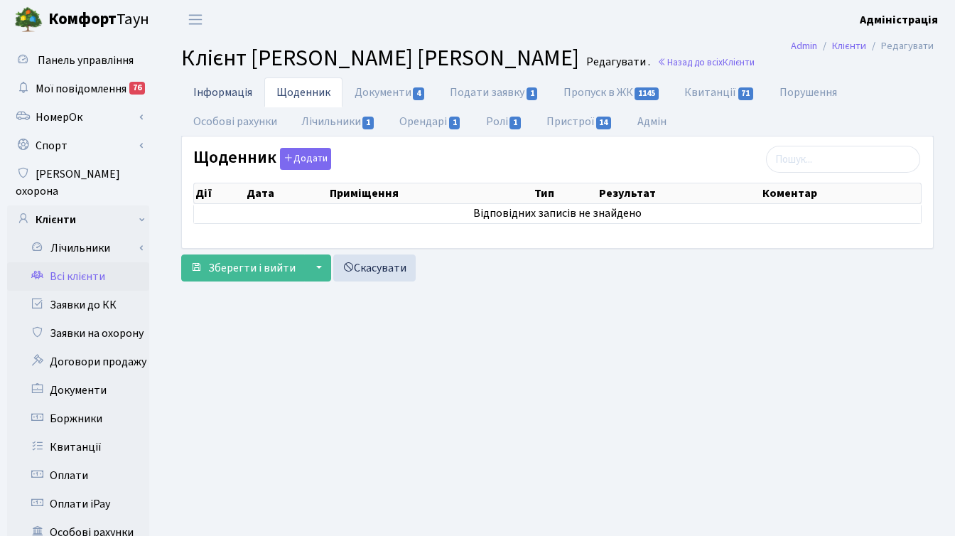
click at [204, 87] on link "Інформація" at bounding box center [222, 91] width 83 height 29
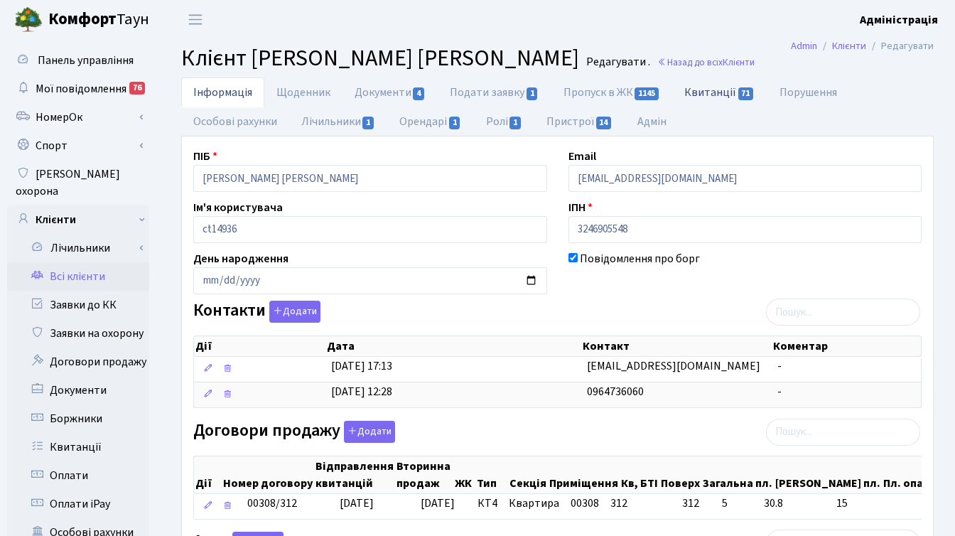
click at [697, 90] on link "Квитанції 71" at bounding box center [719, 91] width 95 height 29
select select "25"
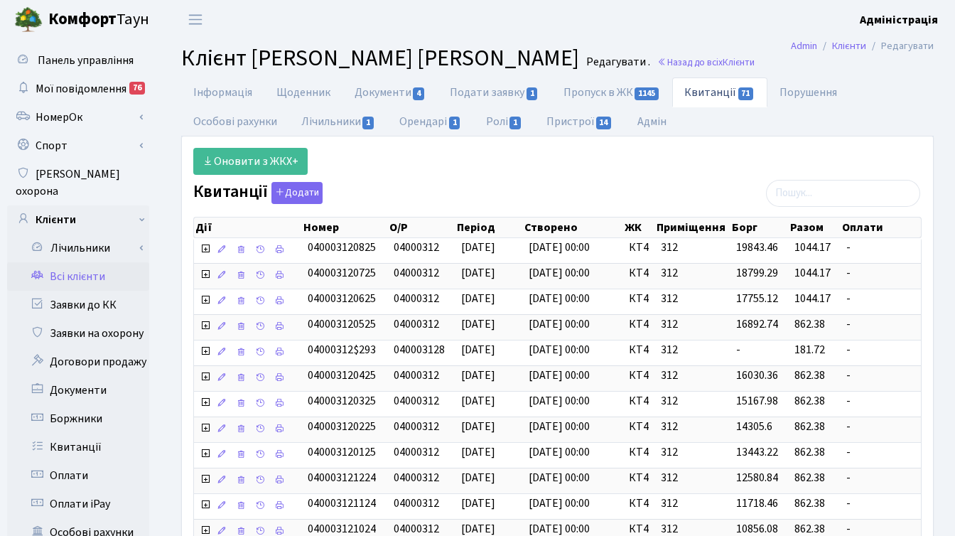
click at [826, 126] on ul "Інформація Щоденник Документи 4 Подати заявку 1 Пропуск в ЖК 1145 Квитанції 71 …" at bounding box center [557, 106] width 753 height 59
click at [921, 104] on ul "Інформація Щоденник Документи 4 Подати заявку 1 Пропуск в ЖК 1145 Квитанції 71 …" at bounding box center [557, 106] width 753 height 59
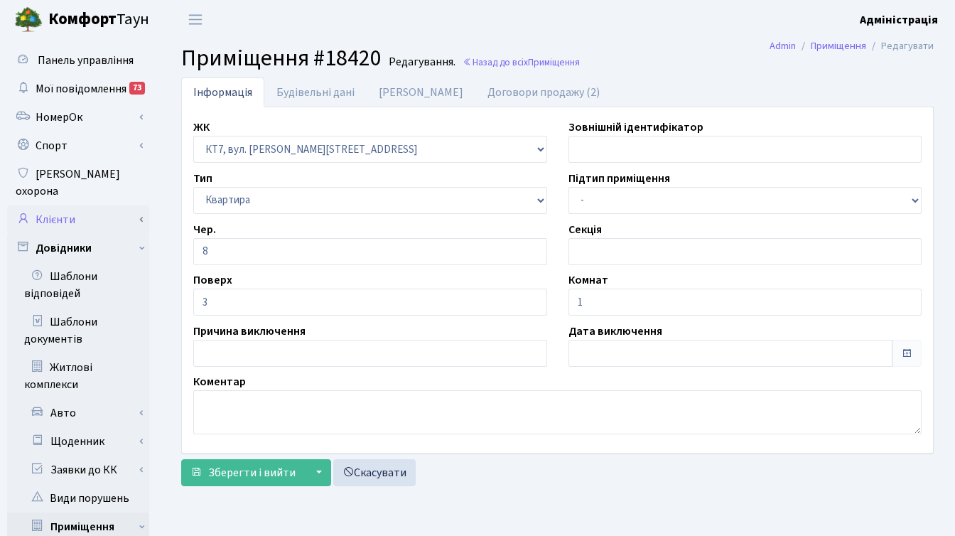
click at [62, 205] on link "Клієнти" at bounding box center [78, 219] width 142 height 28
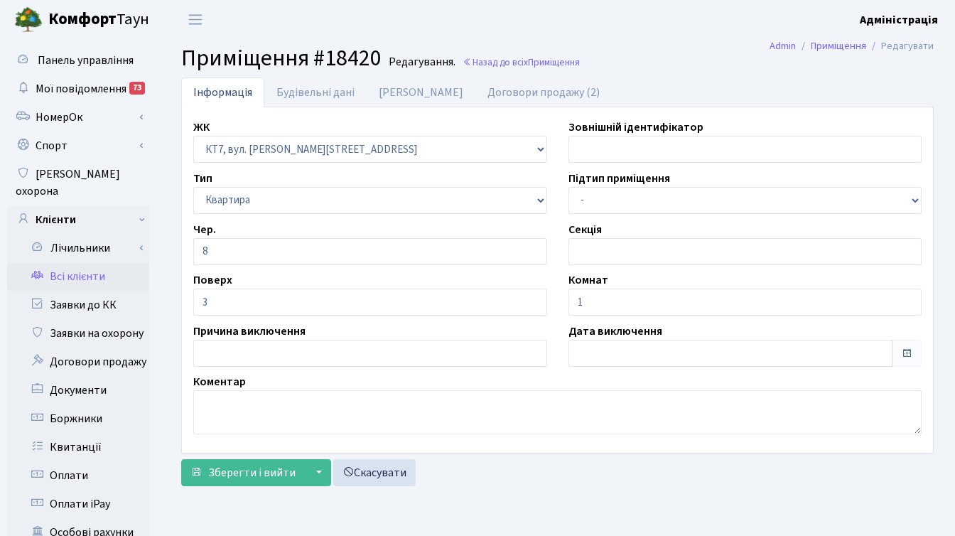
click at [85, 262] on link "Всі клієнти" at bounding box center [78, 276] width 142 height 28
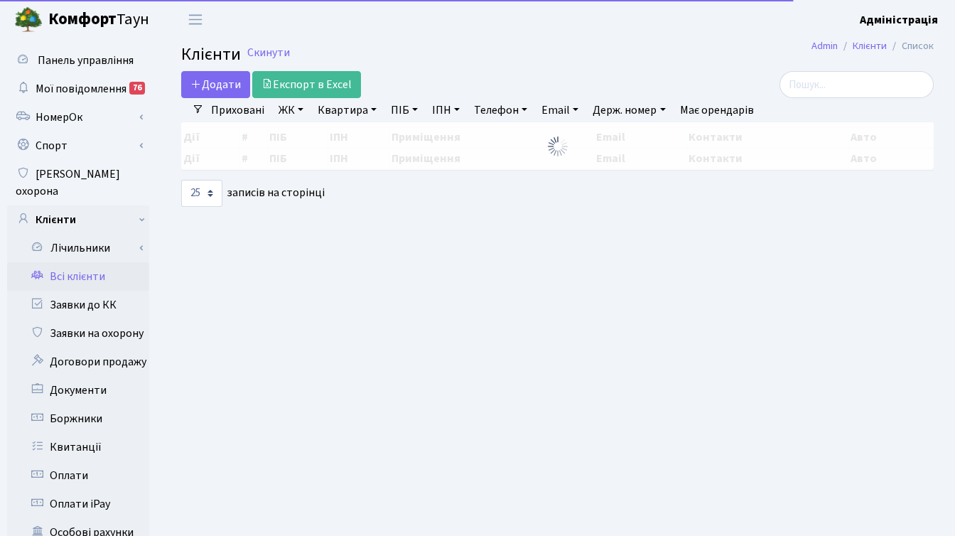
select select "25"
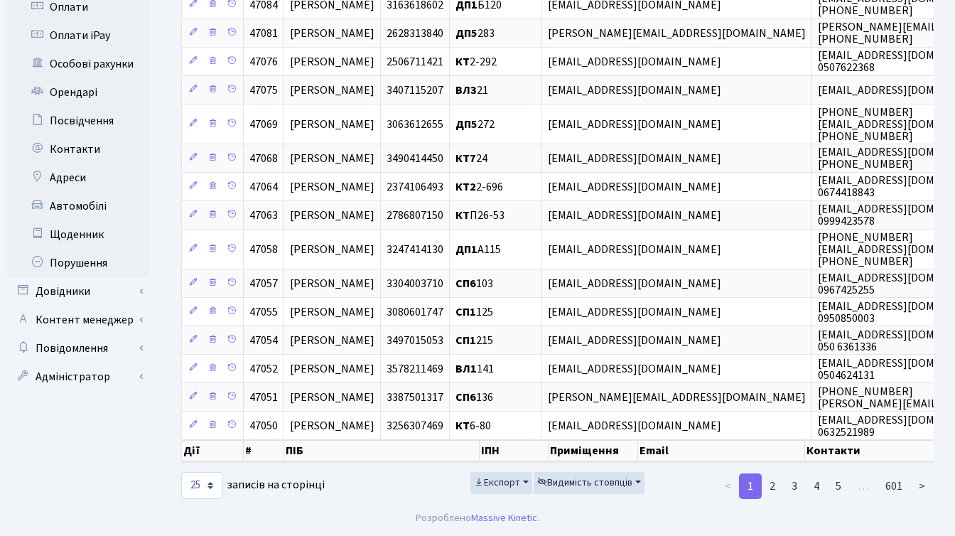
scroll to position [479, 0]
click at [79, 277] on link "Довідники" at bounding box center [78, 291] width 142 height 28
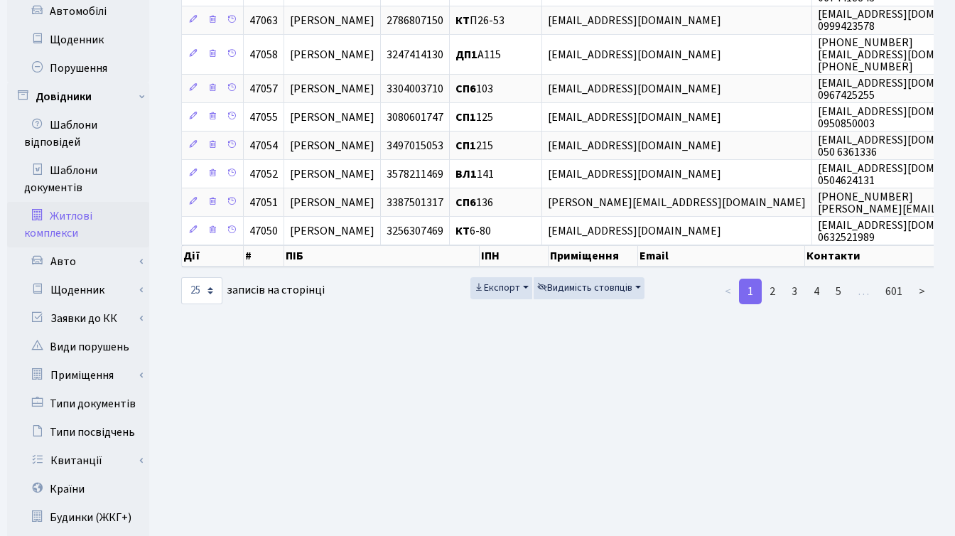
scroll to position [693, 0]
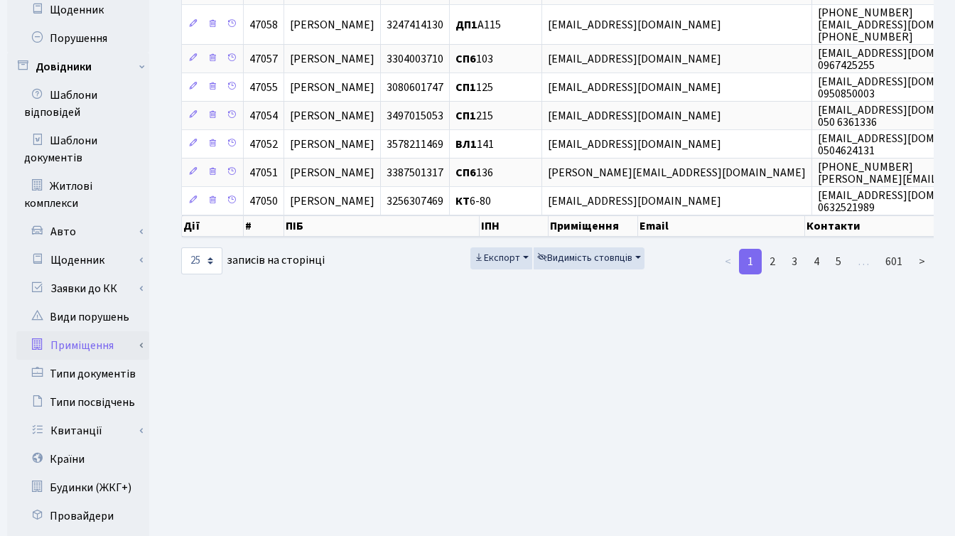
click at [84, 331] on link "Приміщення" at bounding box center [82, 345] width 133 height 28
click at [90, 360] on link "Всі приміщення" at bounding box center [82, 374] width 133 height 28
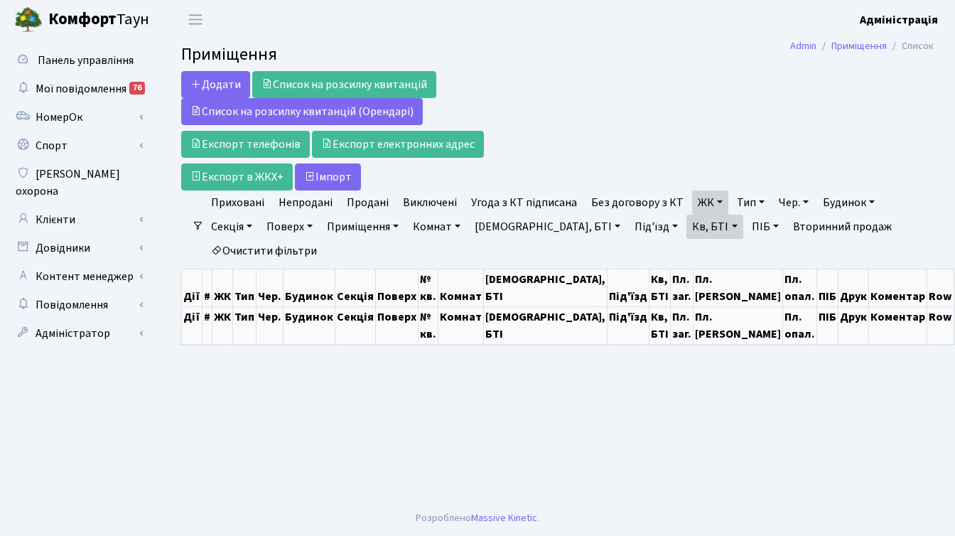
select select "25"
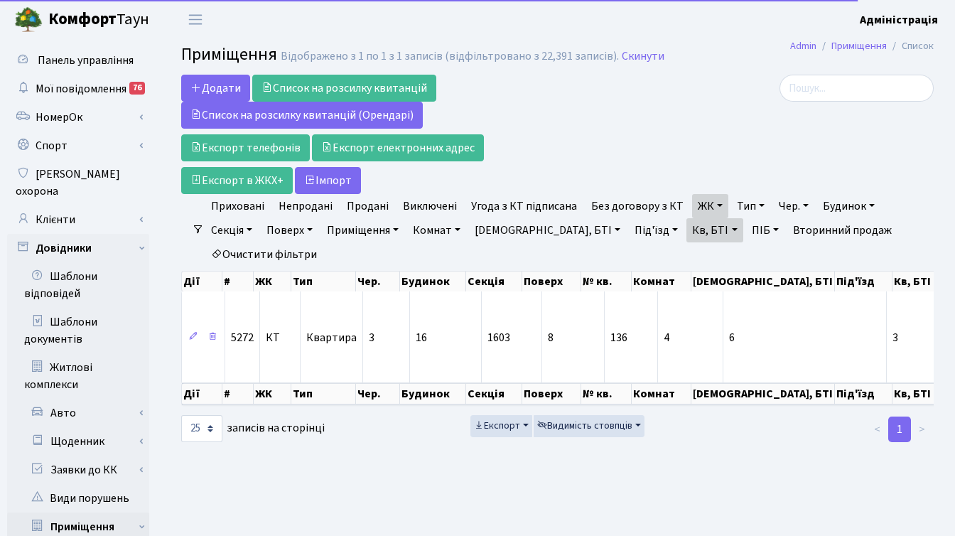
click at [287, 259] on link "Очистити фільтри" at bounding box center [263, 254] width 117 height 24
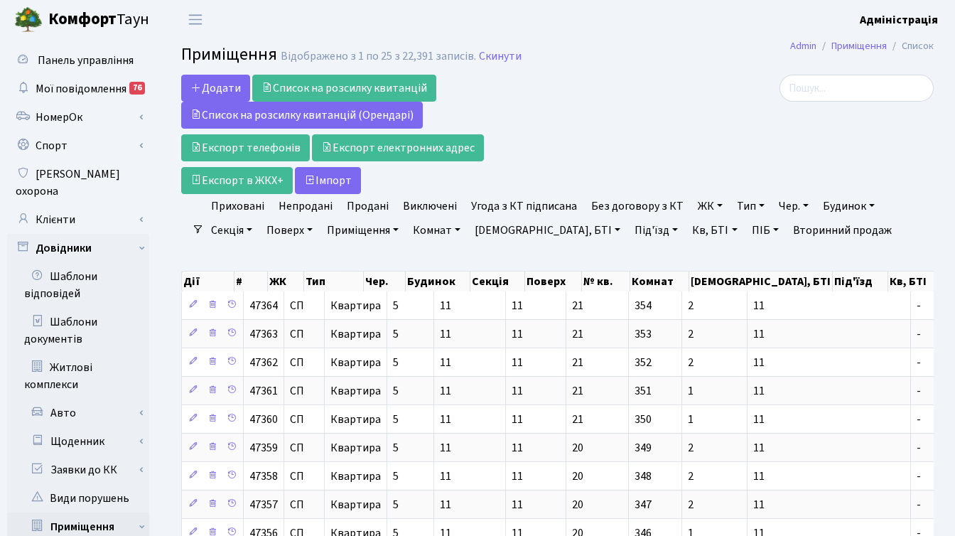
click at [742, 127] on div at bounding box center [816, 134] width 258 height 119
click at [705, 162] on div at bounding box center [816, 134] width 258 height 119
click at [794, 178] on div at bounding box center [816, 134] width 258 height 119
click at [699, 204] on link "ЖК" at bounding box center [710, 206] width 36 height 24
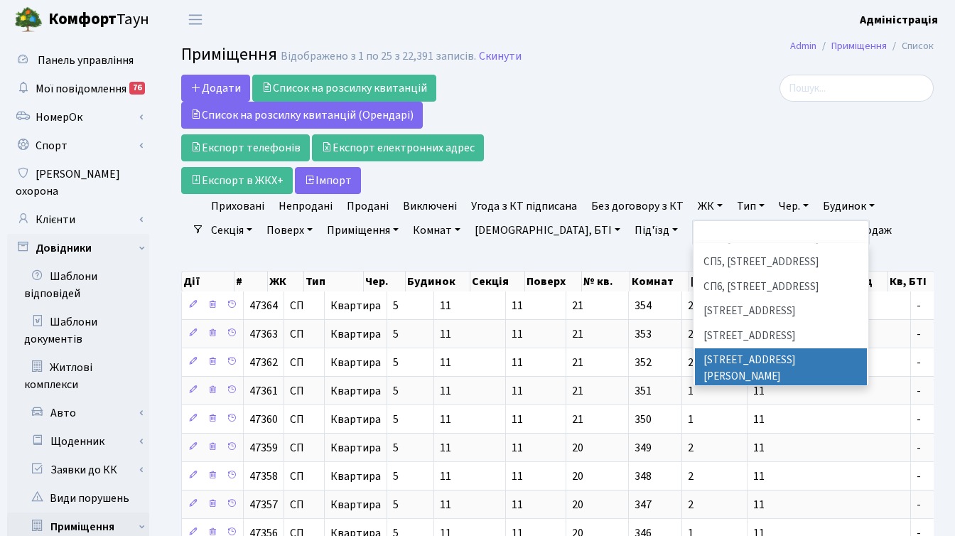
scroll to position [352, 0]
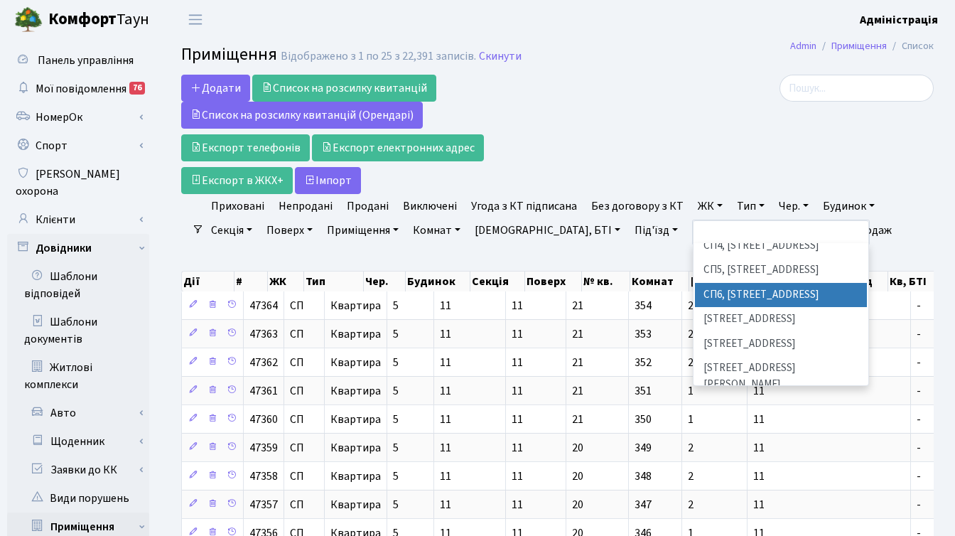
click at [723, 132] on div at bounding box center [816, 134] width 258 height 119
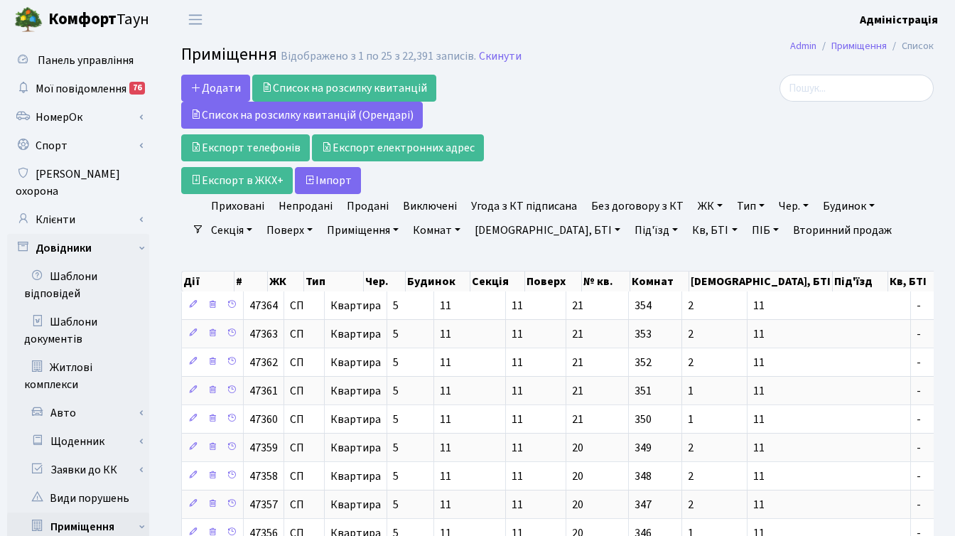
click at [680, 122] on div "Додати Список на розсилку квитанцій Список на розсилку квитанцій (Орендарі) Екс…" at bounding box center [429, 134] width 516 height 119
click at [733, 148] on div at bounding box center [816, 134] width 258 height 119
click at [230, 252] on li "Очистити фільтри" at bounding box center [263, 254] width 117 height 24
click at [183, 250] on nav "Фільтри Приховані Непродані Продані Виключені Угода з КТ підписана Без договору…" at bounding box center [557, 230] width 753 height 73
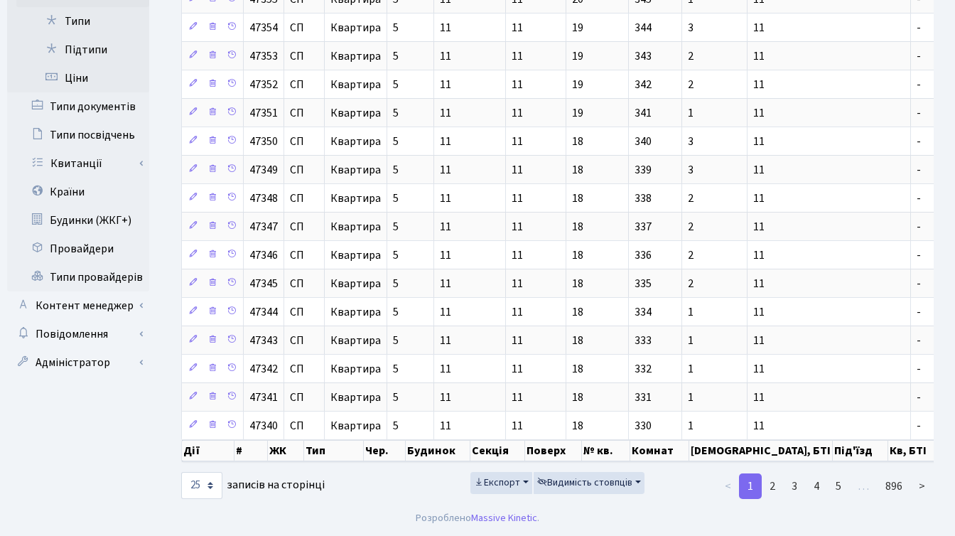
scroll to position [0, 0]
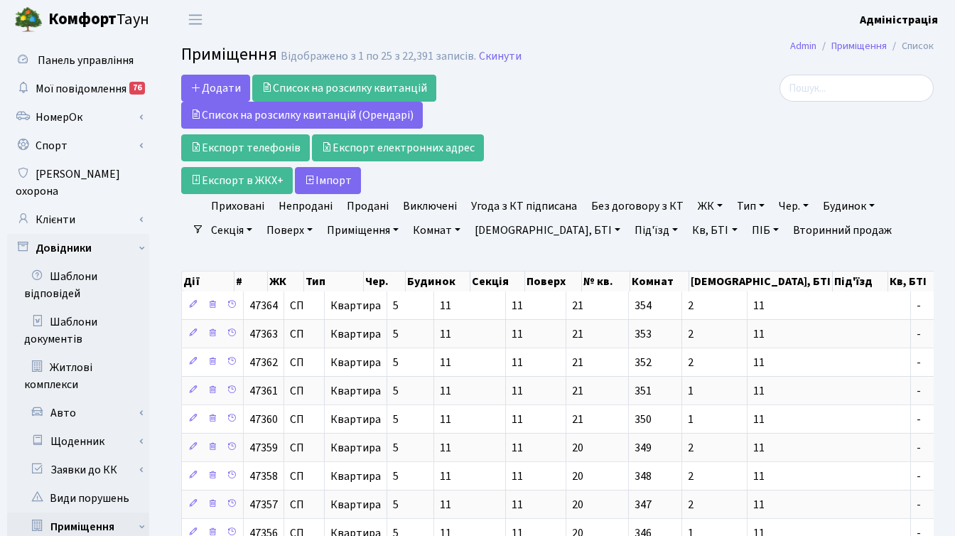
click at [683, 111] on div "Додати Список на розсилку квитанцій Список на розсилку квитанцій (Орендарі) Екс…" at bounding box center [429, 134] width 516 height 119
click at [640, 161] on div "Додати Список на розсилку квитанцій Список на розсилку квитанцій (Орендарі) Екс…" at bounding box center [428, 134] width 495 height 119
click at [714, 146] on div at bounding box center [816, 134] width 258 height 119
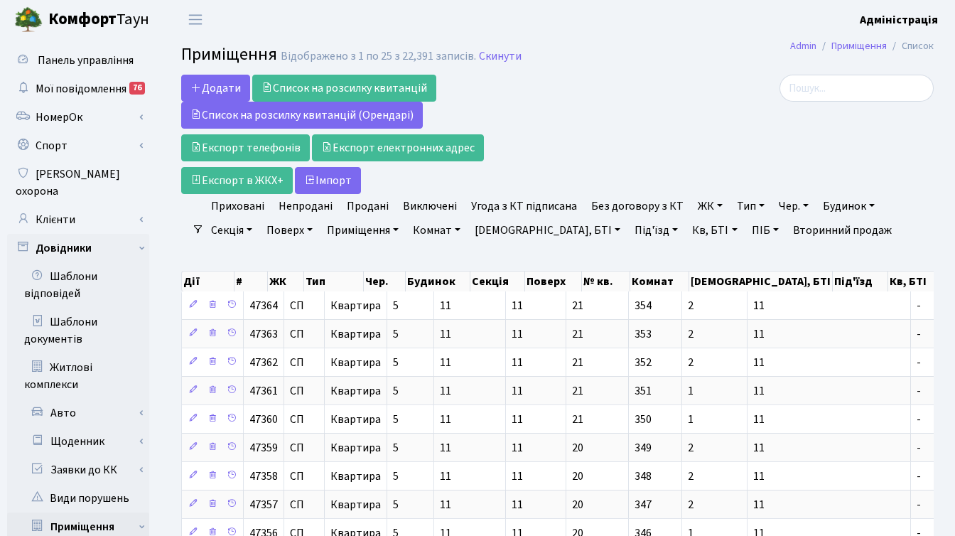
click at [692, 128] on div at bounding box center [816, 134] width 258 height 119
click at [700, 207] on link "ЖК" at bounding box center [710, 206] width 36 height 24
click at [697, 145] on div at bounding box center [816, 134] width 258 height 119
click at [583, 104] on div "Додати Список на розсилку квитанцій Список на розсилку квитанцій (Орендарі) Екс…" at bounding box center [428, 134] width 495 height 119
